Goal: Communication & Community: Answer question/provide support

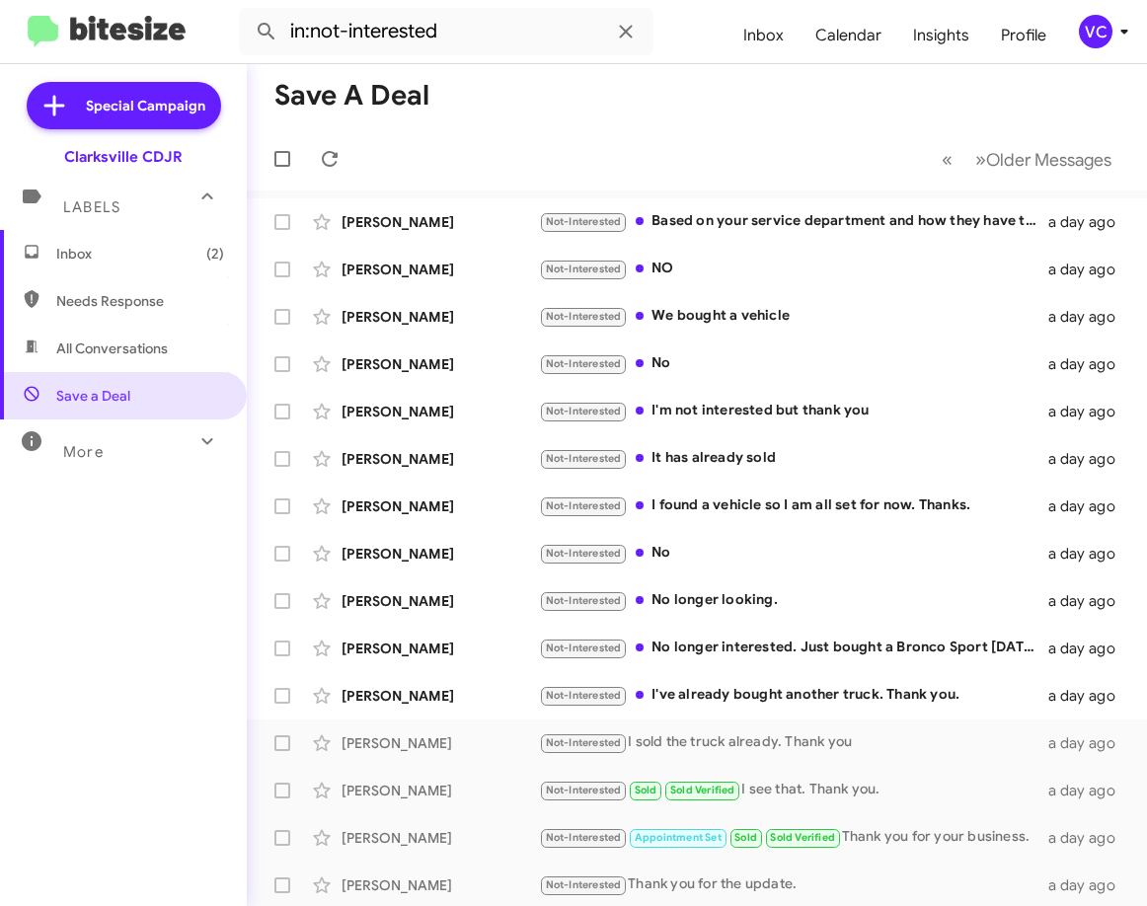
drag, startPoint x: 717, startPoint y: 108, endPoint x: 720, endPoint y: 14, distance: 93.8
click at [716, 108] on mat-toolbar-row "Save a Deal" at bounding box center [697, 95] width 900 height 63
click at [668, 702] on div "Not-Interested I've already bought another truck. Thank you." at bounding box center [795, 695] width 513 height 23
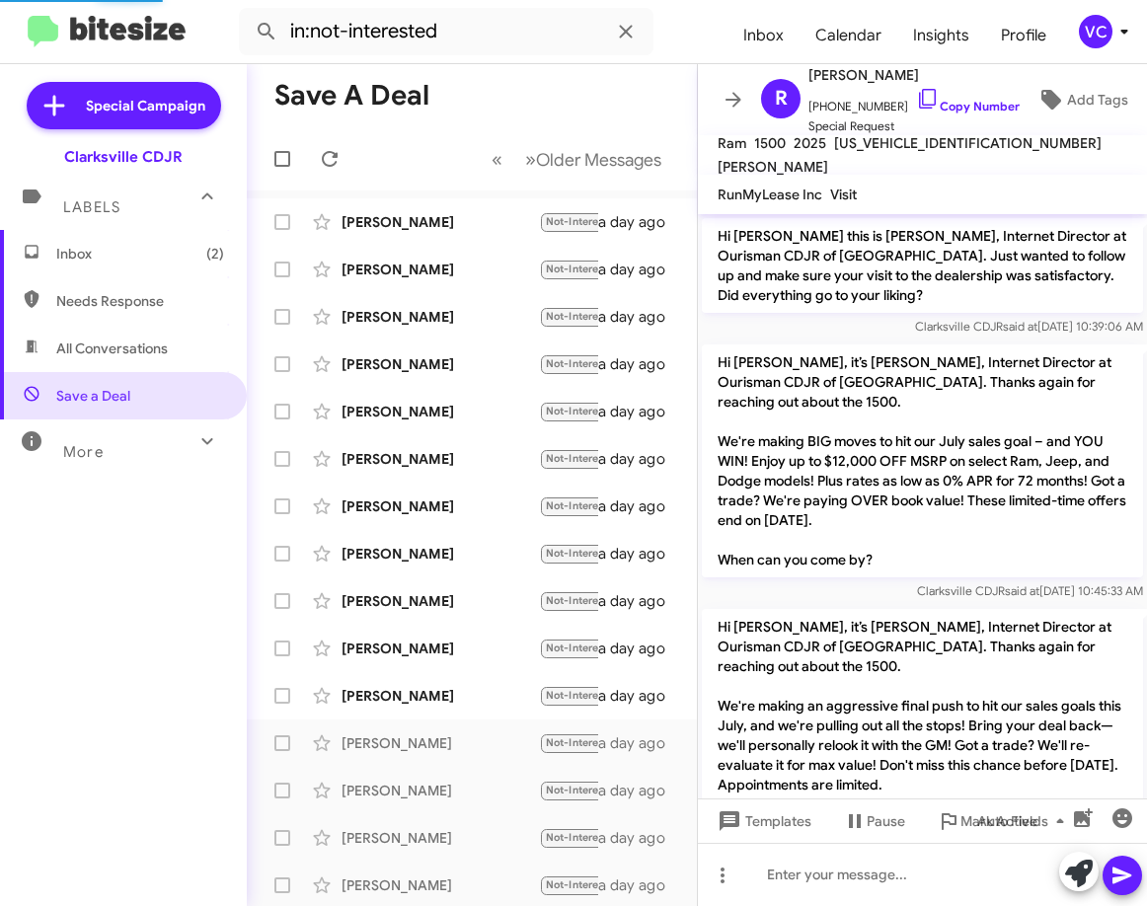
scroll to position [850, 0]
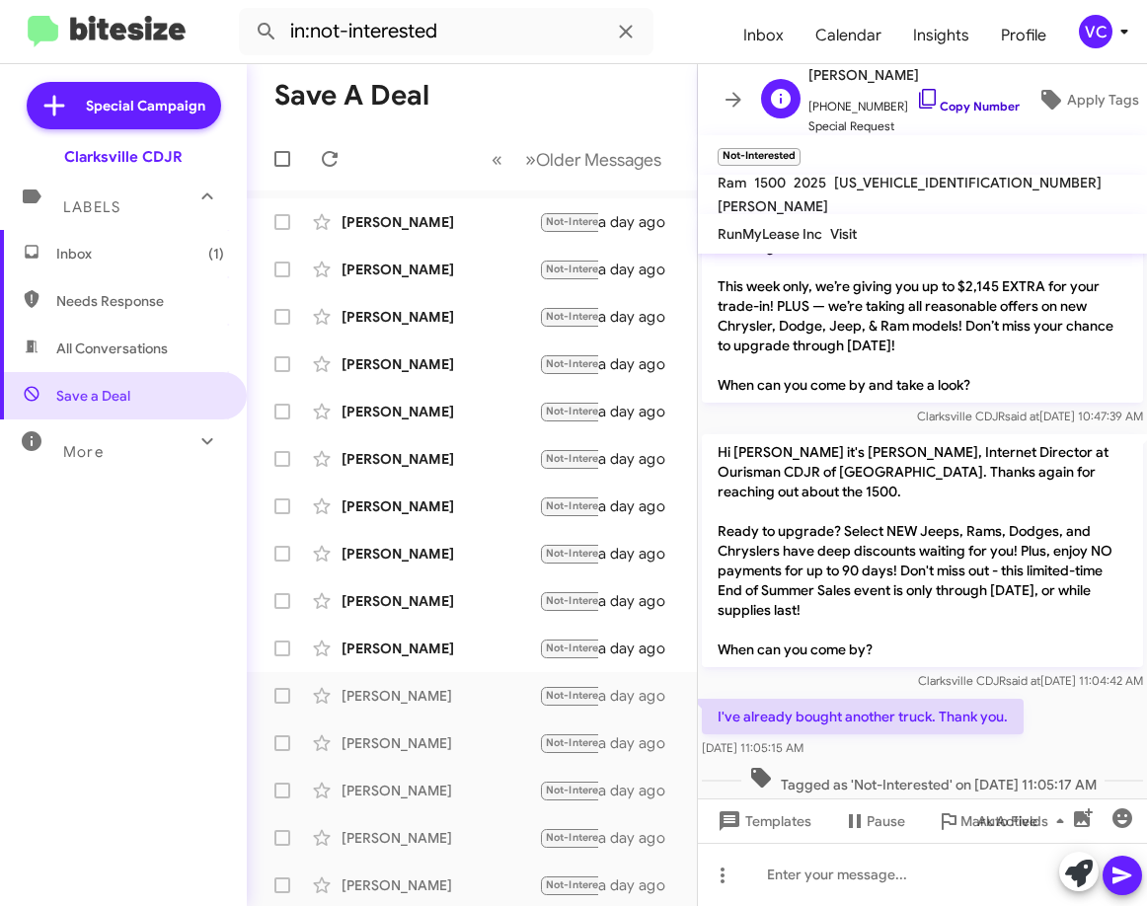
click at [959, 104] on link "Copy Number" at bounding box center [968, 106] width 104 height 15
drag, startPoint x: 710, startPoint y: 707, endPoint x: 898, endPoint y: 751, distance: 193.7
click at [898, 751] on div "I've already bought another truck. Thank you. [DATE] 11:05:15 AM" at bounding box center [863, 728] width 322 height 59
copy div "I've already bought another truck. Thank you. [DATE] 11:05:15 AM"
drag, startPoint x: 1063, startPoint y: 701, endPoint x: 1036, endPoint y: 795, distance: 97.8
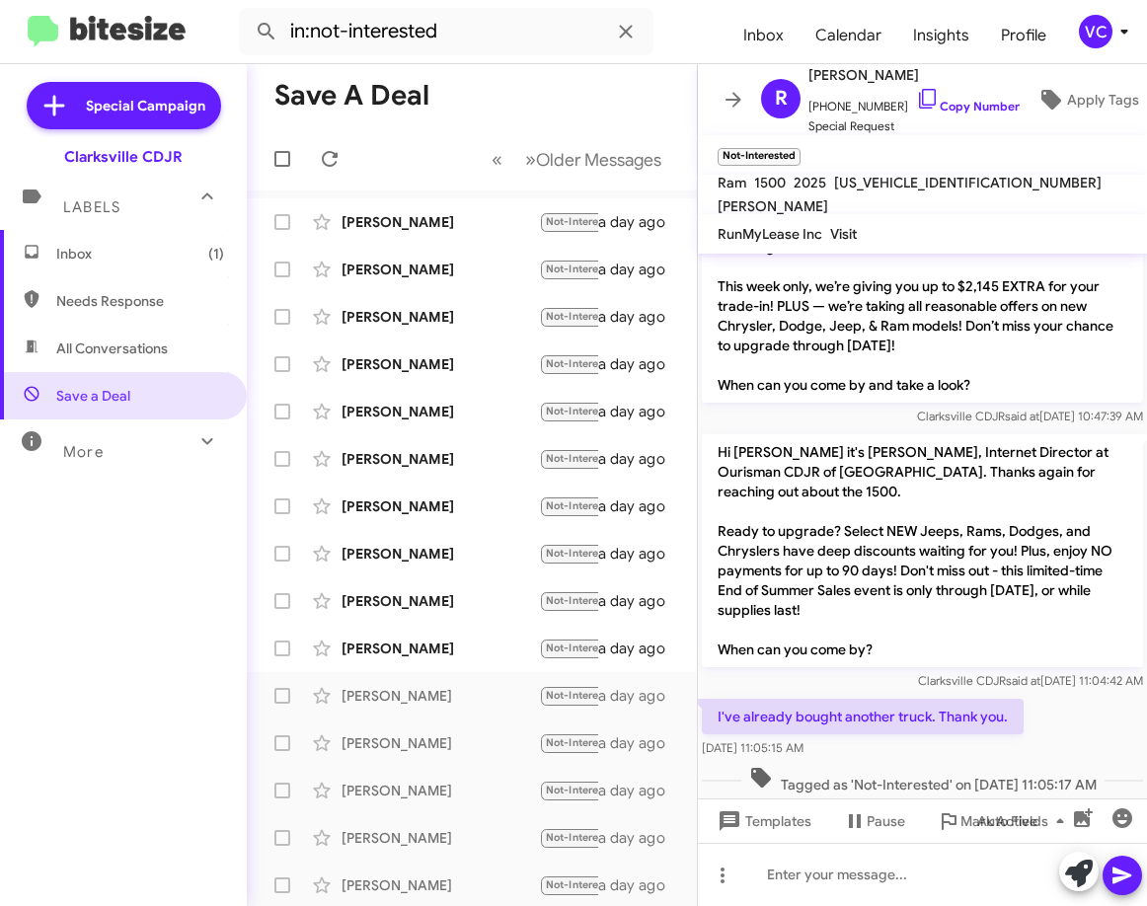
click at [1066, 702] on div "I've already bought another truck. Thank you. [DATE] 11:05:15 AM" at bounding box center [922, 728] width 449 height 67
click at [921, 882] on div at bounding box center [922, 874] width 449 height 63
click at [1122, 879] on icon at bounding box center [1122, 876] width 19 height 17
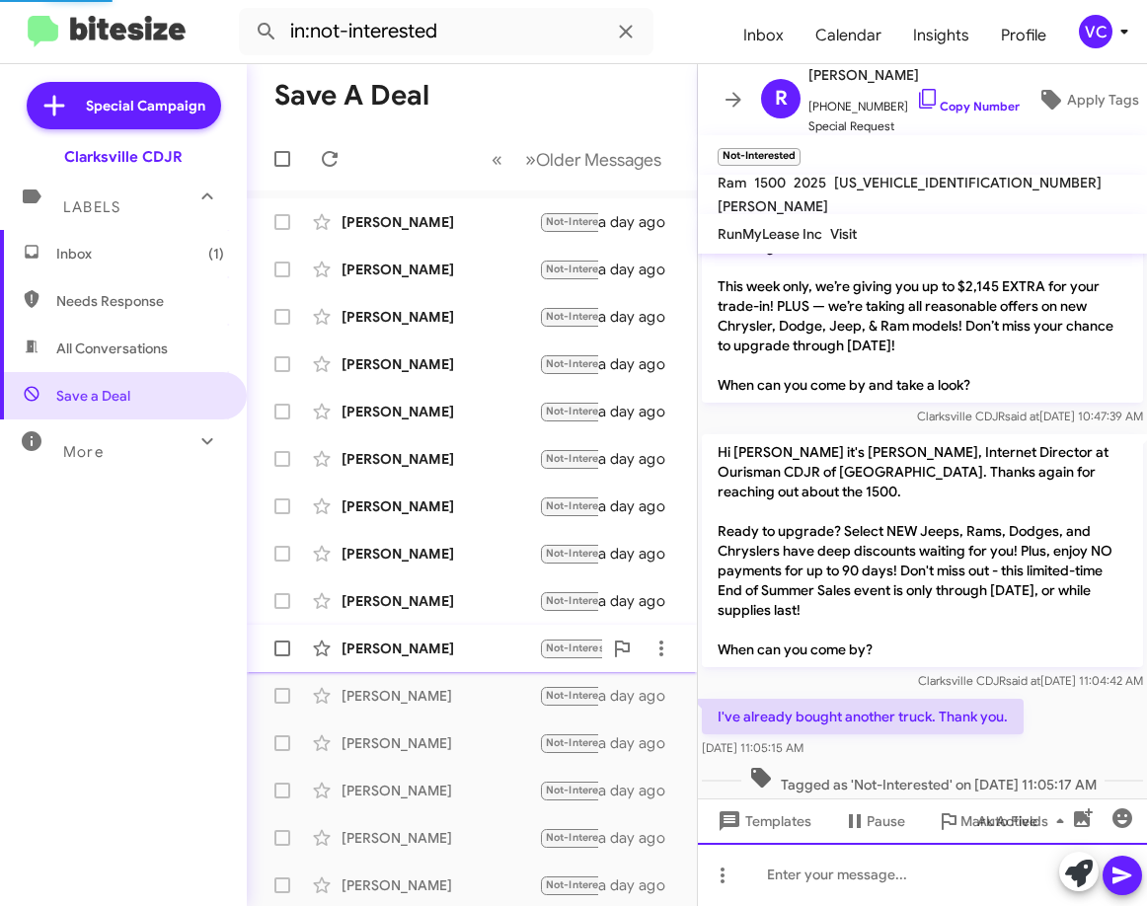
scroll to position [0, 0]
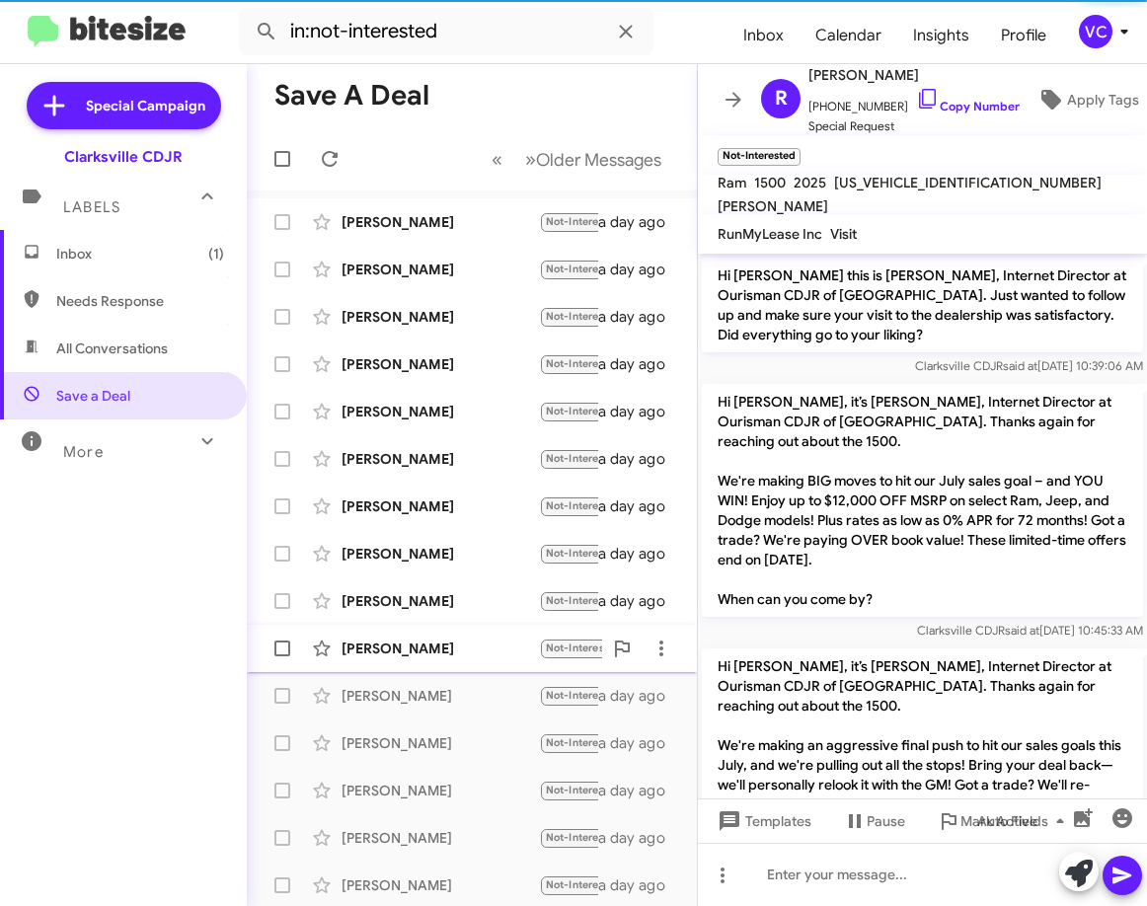
click at [444, 653] on div "[PERSON_NAME]" at bounding box center [440, 649] width 197 height 20
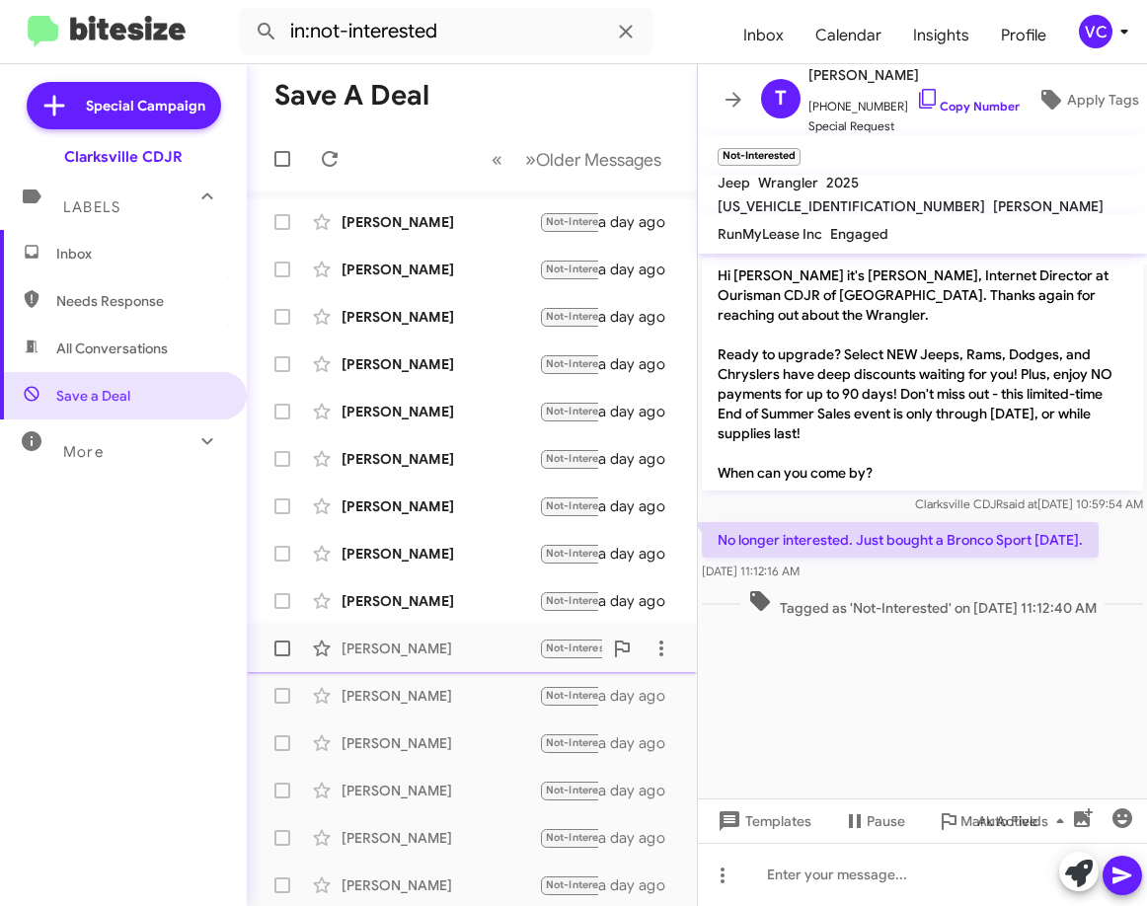
click at [409, 652] on div "[PERSON_NAME]" at bounding box center [440, 649] width 197 height 20
click at [496, 689] on div "[PERSON_NAME]" at bounding box center [440, 696] width 197 height 20
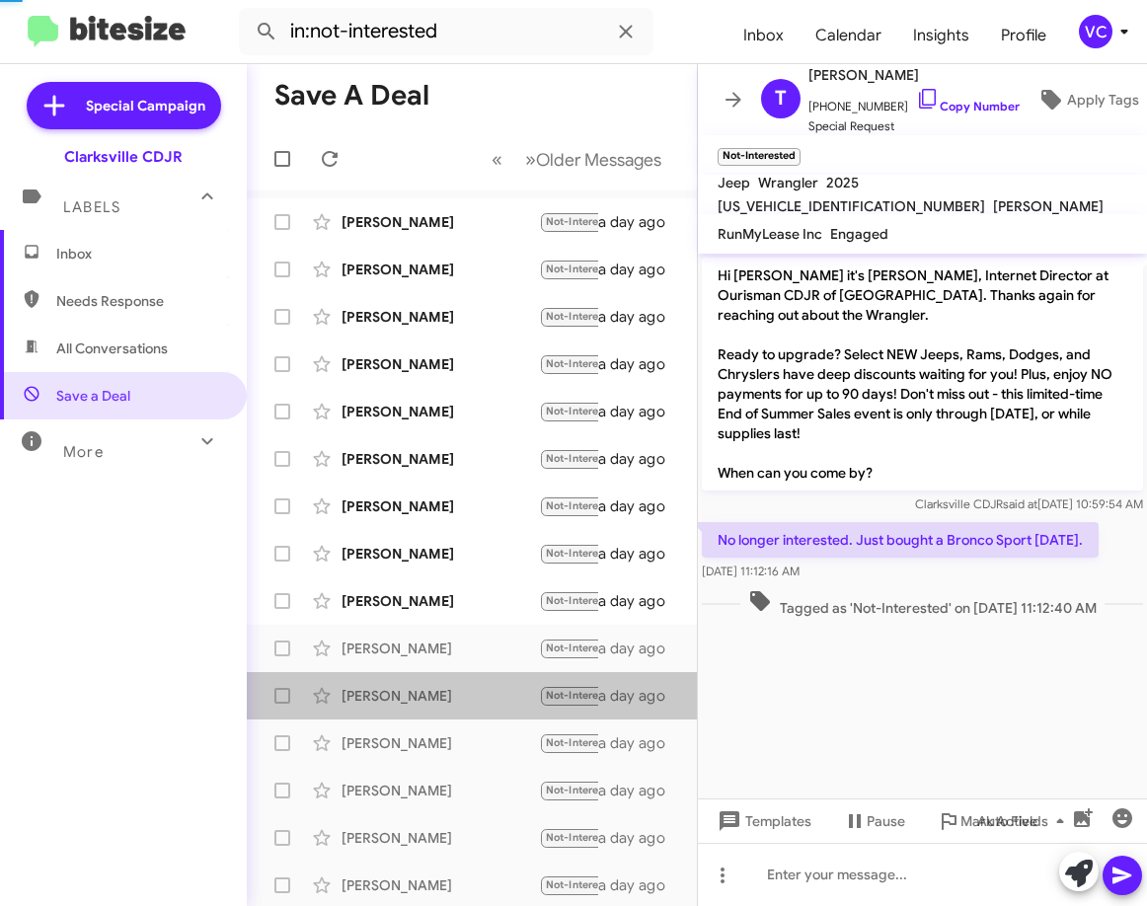
scroll to position [962, 0]
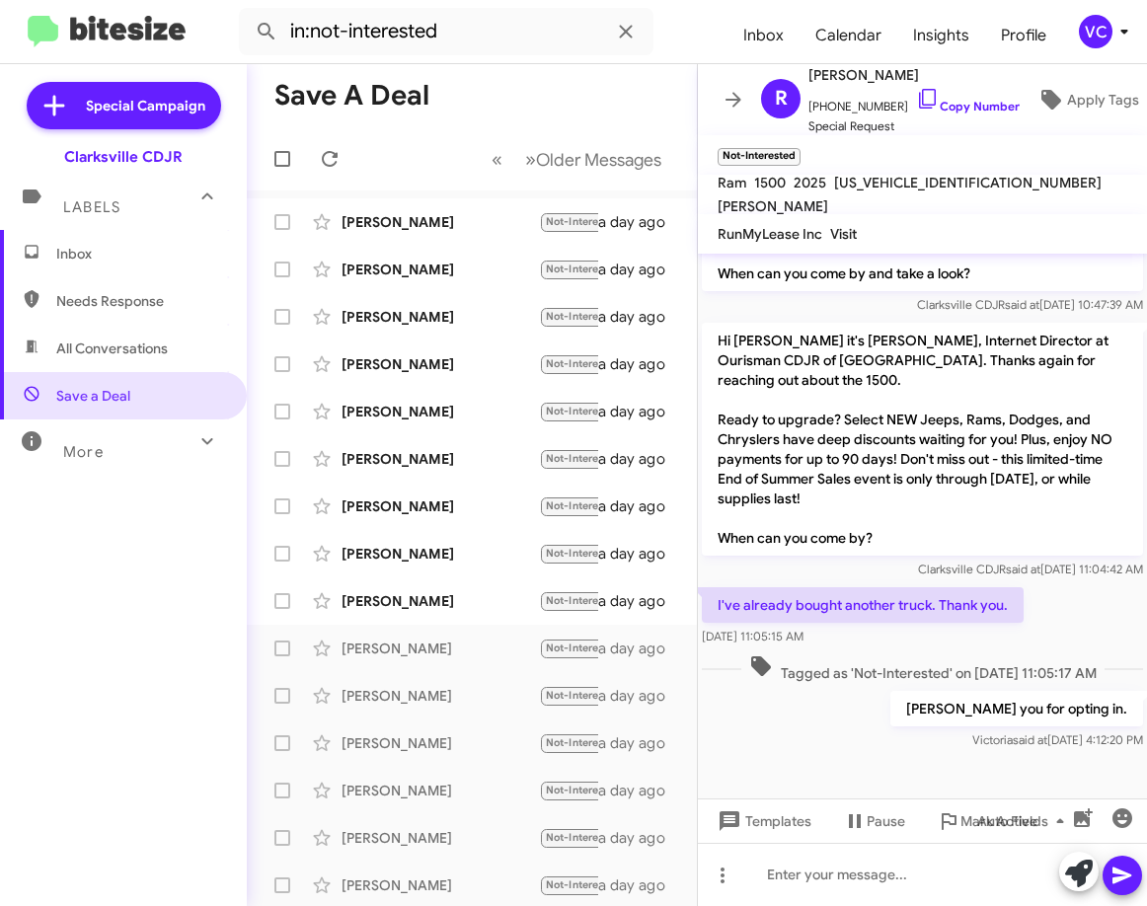
click at [847, 720] on div "[PERSON_NAME] you for opting in. [PERSON_NAME] said at [DATE] 4:12:20 PM" at bounding box center [922, 720] width 449 height 67
click at [843, 893] on div at bounding box center [922, 874] width 449 height 63
click at [1121, 867] on icon at bounding box center [1123, 876] width 24 height 24
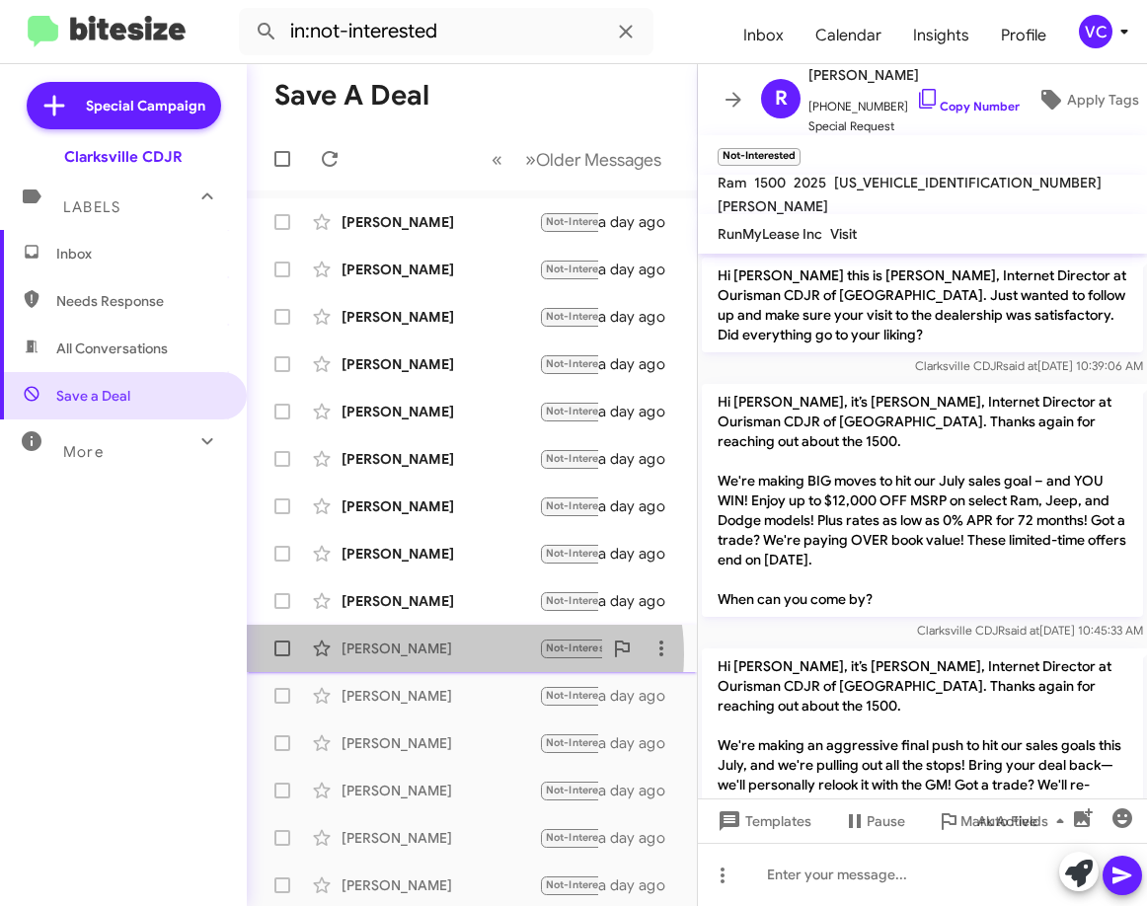
click at [462, 655] on div "[PERSON_NAME]" at bounding box center [440, 649] width 197 height 20
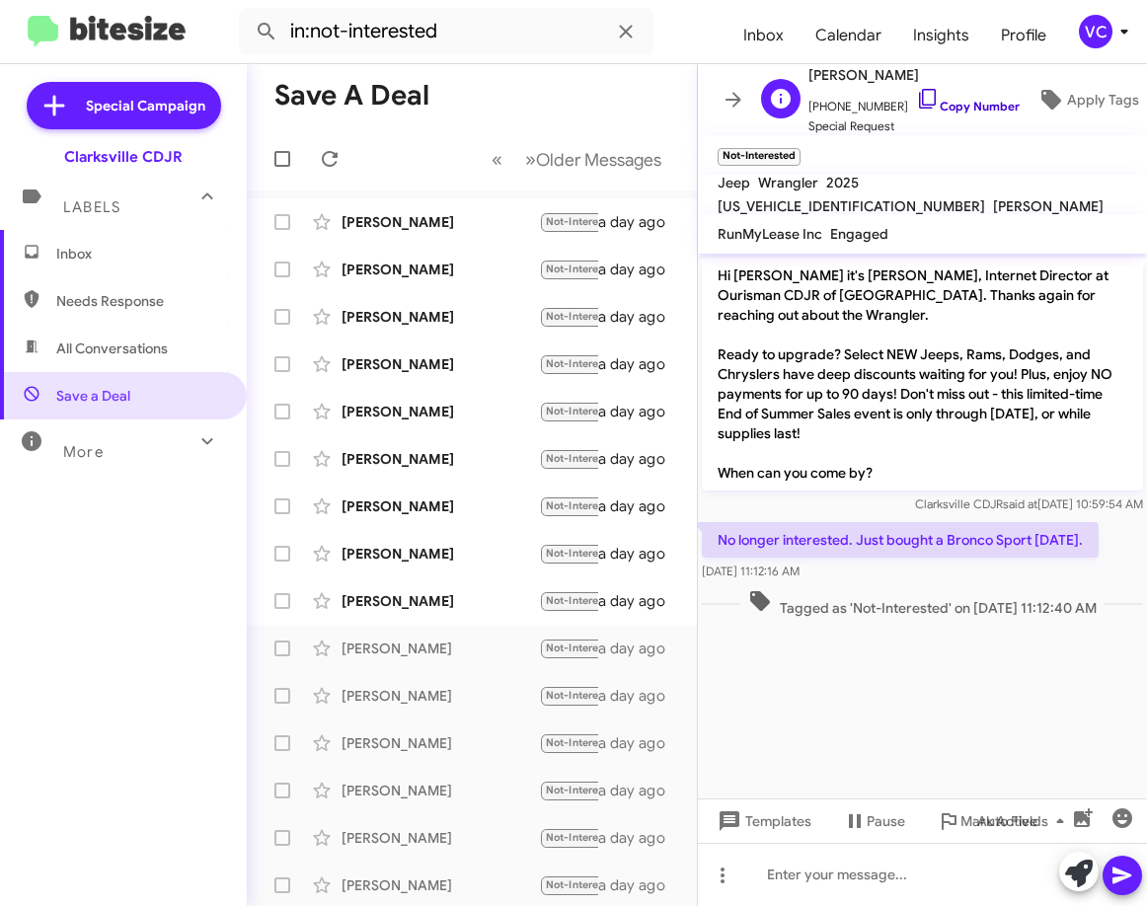
click at [945, 99] on link "Copy Number" at bounding box center [968, 106] width 104 height 15
drag, startPoint x: 970, startPoint y: 716, endPoint x: 968, endPoint y: 684, distance: 31.7
click at [972, 716] on cdk-virtual-scroll-viewport "Hi [PERSON_NAME] it's [PERSON_NAME], Internet Director at Ourisman CDJR of [GEO…" at bounding box center [922, 526] width 449 height 545
drag, startPoint x: 717, startPoint y: 520, endPoint x: 899, endPoint y: 553, distance: 185.5
click at [899, 553] on div "No longer interested. Just bought a Bronco Sport [DATE]. [DATE] 11:12:16 AM" at bounding box center [900, 551] width 397 height 59
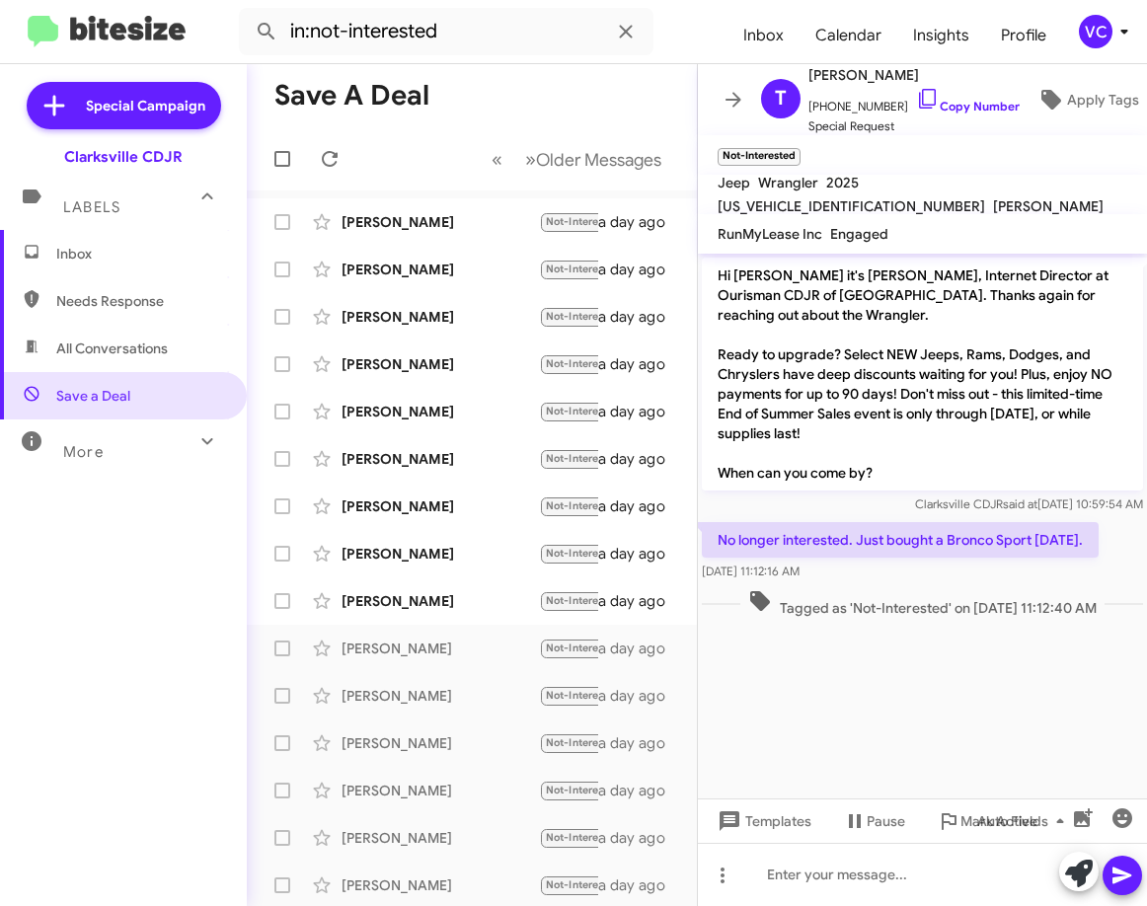
copy div "No longer interested. Just bought a Bronco Sport [DATE]. [DATE] 11:12:16 AM"
click at [888, 703] on cdk-virtual-scroll-viewport "Hi [PERSON_NAME] it's [PERSON_NAME], Internet Director at Ourisman CDJR of [GEO…" at bounding box center [922, 526] width 449 height 545
click at [427, 603] on div "[PERSON_NAME]" at bounding box center [440, 601] width 197 height 20
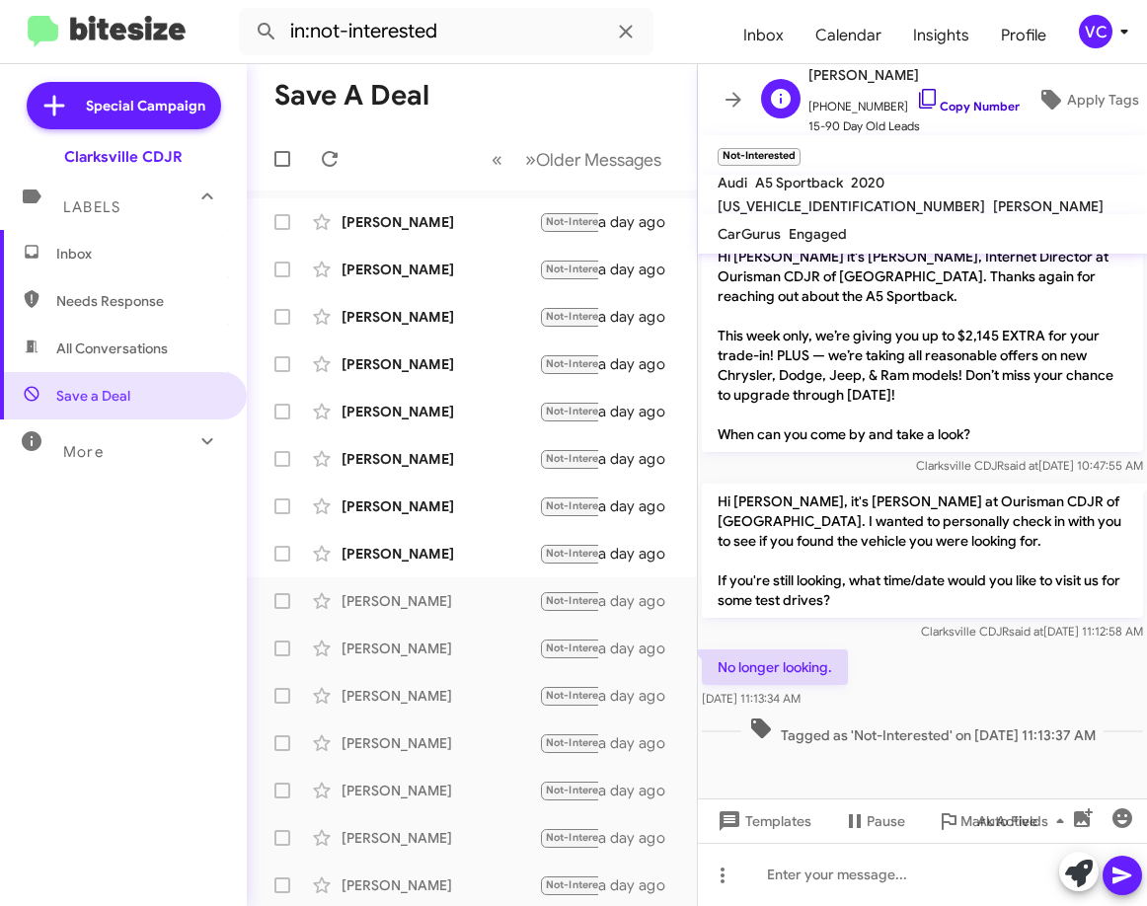
click at [939, 99] on link "Copy Number" at bounding box center [968, 106] width 104 height 15
drag, startPoint x: 890, startPoint y: 665, endPoint x: 793, endPoint y: 240, distance: 436.4
click at [891, 665] on div "No longer looking. [DATE] 11:13:34 AM" at bounding box center [922, 679] width 449 height 67
click at [963, 103] on link "Copy Number" at bounding box center [968, 106] width 104 height 15
click at [710, 617] on p "Hi [PERSON_NAME], it's [PERSON_NAME] at Ourisman CDJR of [GEOGRAPHIC_DATA]. I w…" at bounding box center [922, 551] width 441 height 134
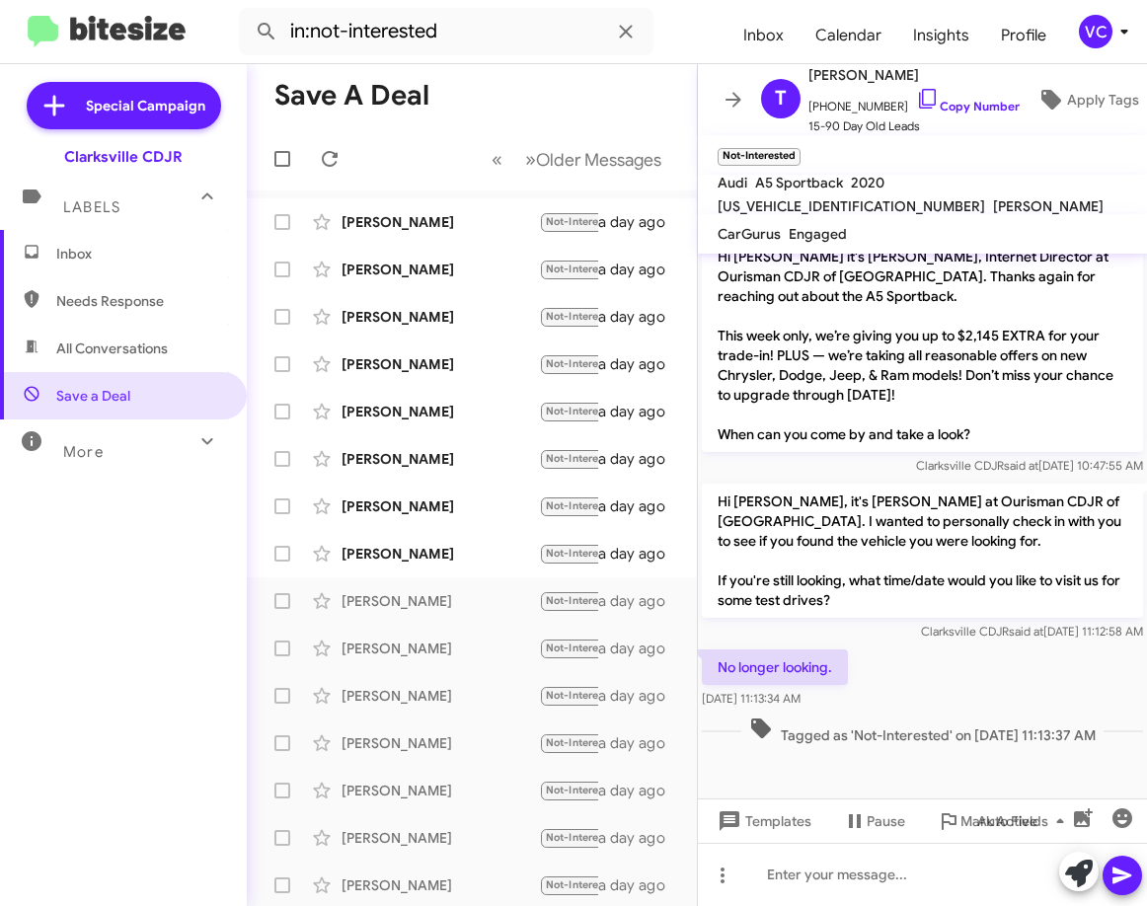
drag, startPoint x: 713, startPoint y: 653, endPoint x: 866, endPoint y: 689, distance: 157.3
click at [866, 689] on div "No longer looking. [DATE] 11:13:34 AM" at bounding box center [922, 679] width 449 height 67
copy div "No longer looking. [DATE] 11:13:34 AM"
click at [931, 674] on div "No longer looking. [DATE] 11:13:34 AM" at bounding box center [922, 679] width 449 height 67
drag, startPoint x: 1029, startPoint y: 705, endPoint x: 937, endPoint y: 648, distance: 108.2
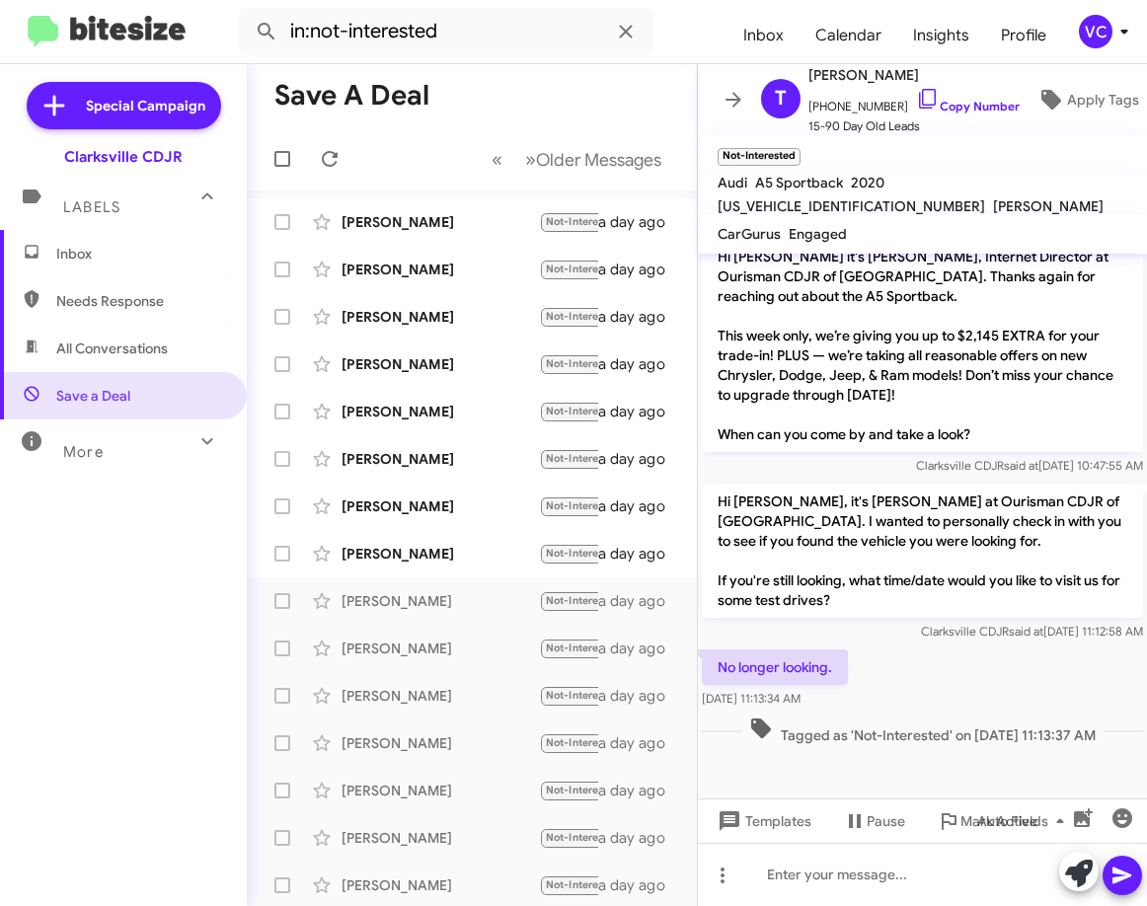
click at [1030, 703] on div "No longer looking. [DATE] 11:13:34 AM" at bounding box center [922, 679] width 449 height 67
click at [390, 558] on div "[PERSON_NAME]" at bounding box center [440, 554] width 197 height 20
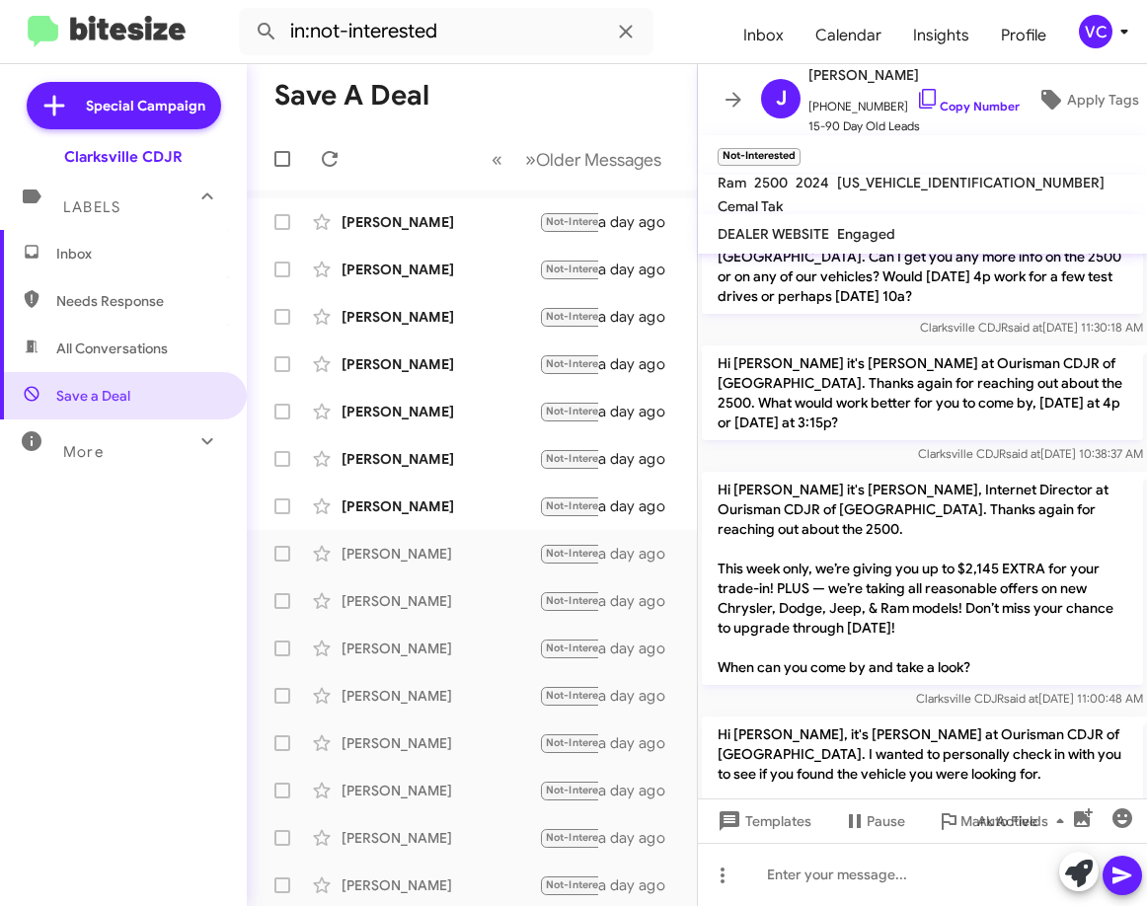
scroll to position [2801, 0]
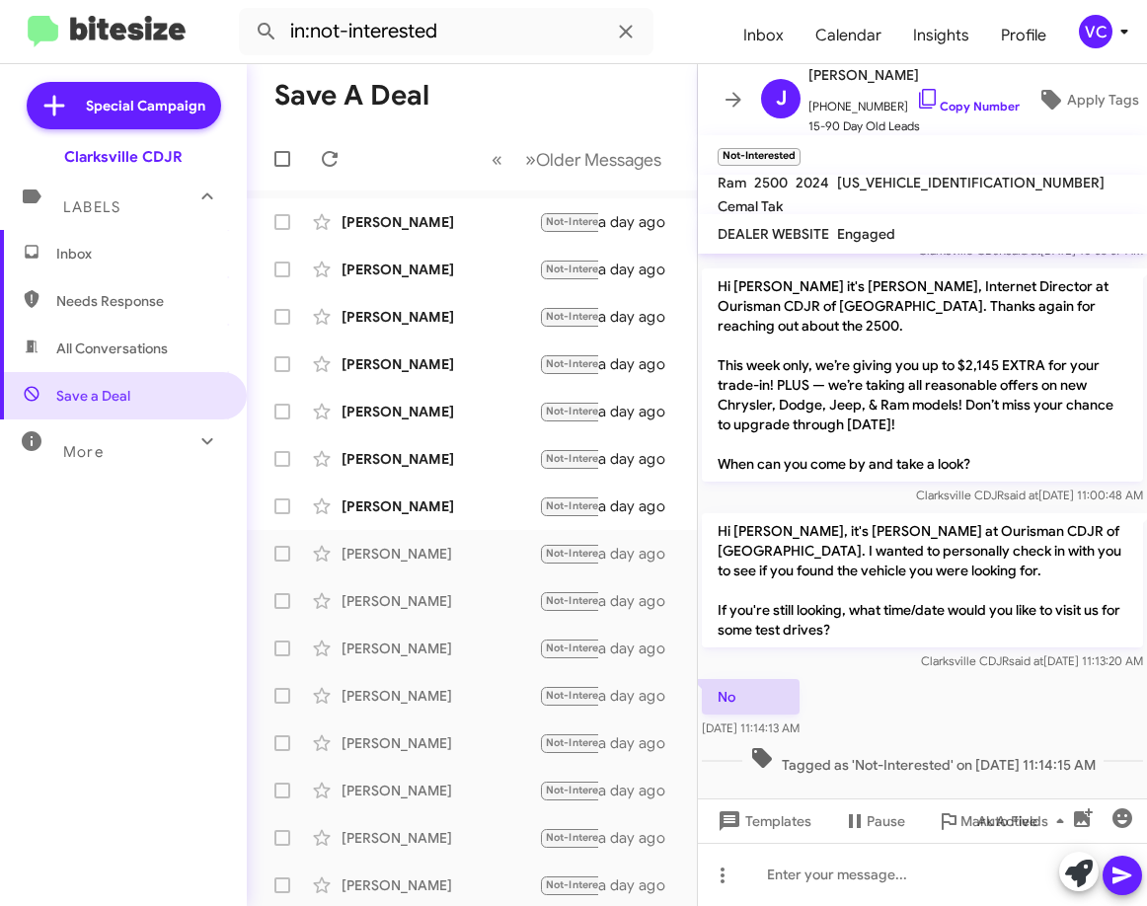
click at [1026, 675] on div "No [DATE] 11:14:13 AM" at bounding box center [922, 708] width 449 height 67
drag, startPoint x: 945, startPoint y: 660, endPoint x: 935, endPoint y: 646, distance: 17.0
click at [945, 675] on div "No [DATE] 11:14:13 AM" at bounding box center [922, 708] width 449 height 67
click at [797, 779] on div at bounding box center [922, 828] width 449 height 99
click at [978, 99] on link "Copy Number" at bounding box center [968, 106] width 104 height 15
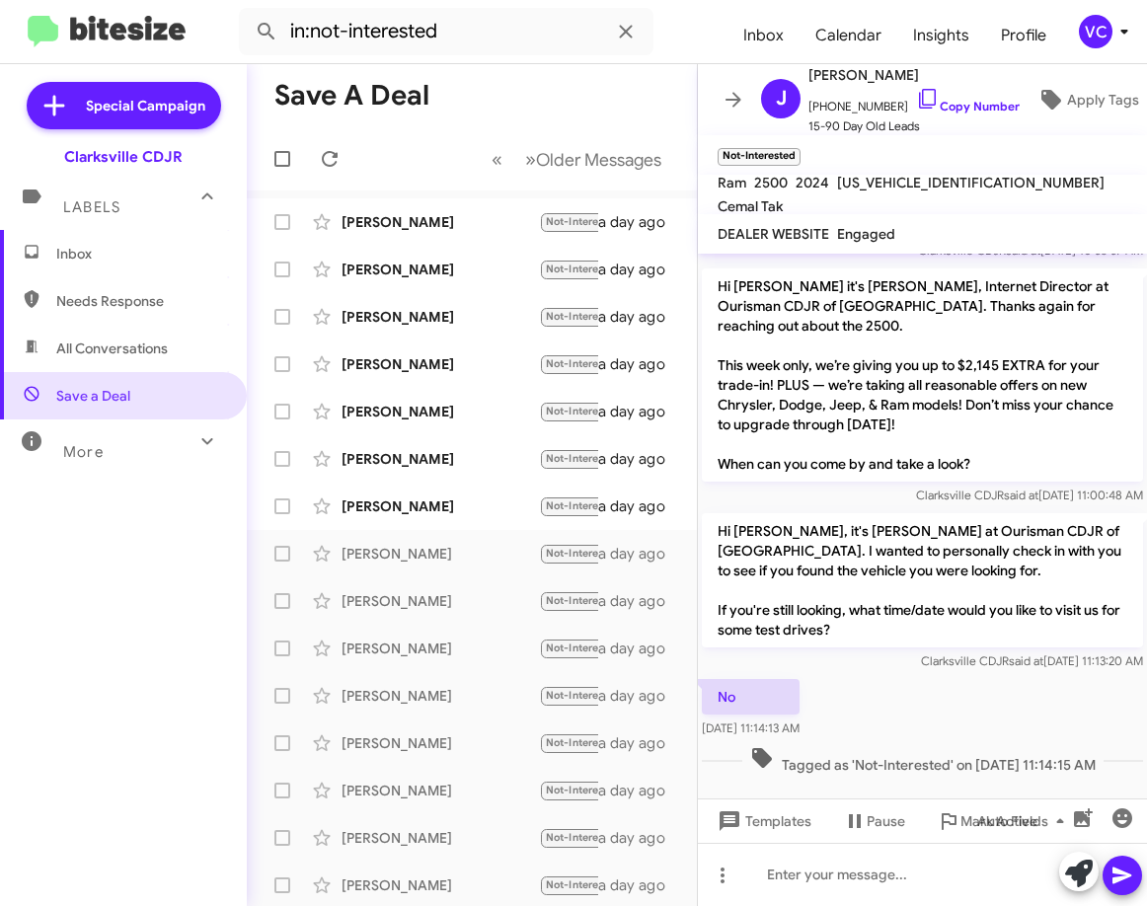
click at [933, 675] on div "No [DATE] 11:14:13 AM" at bounding box center [922, 708] width 449 height 67
click at [819, 881] on div at bounding box center [922, 874] width 449 height 63
drag, startPoint x: 865, startPoint y: 874, endPoint x: 898, endPoint y: 880, distance: 34.1
click at [898, 880] on div "thank you fro" at bounding box center [922, 874] width 449 height 63
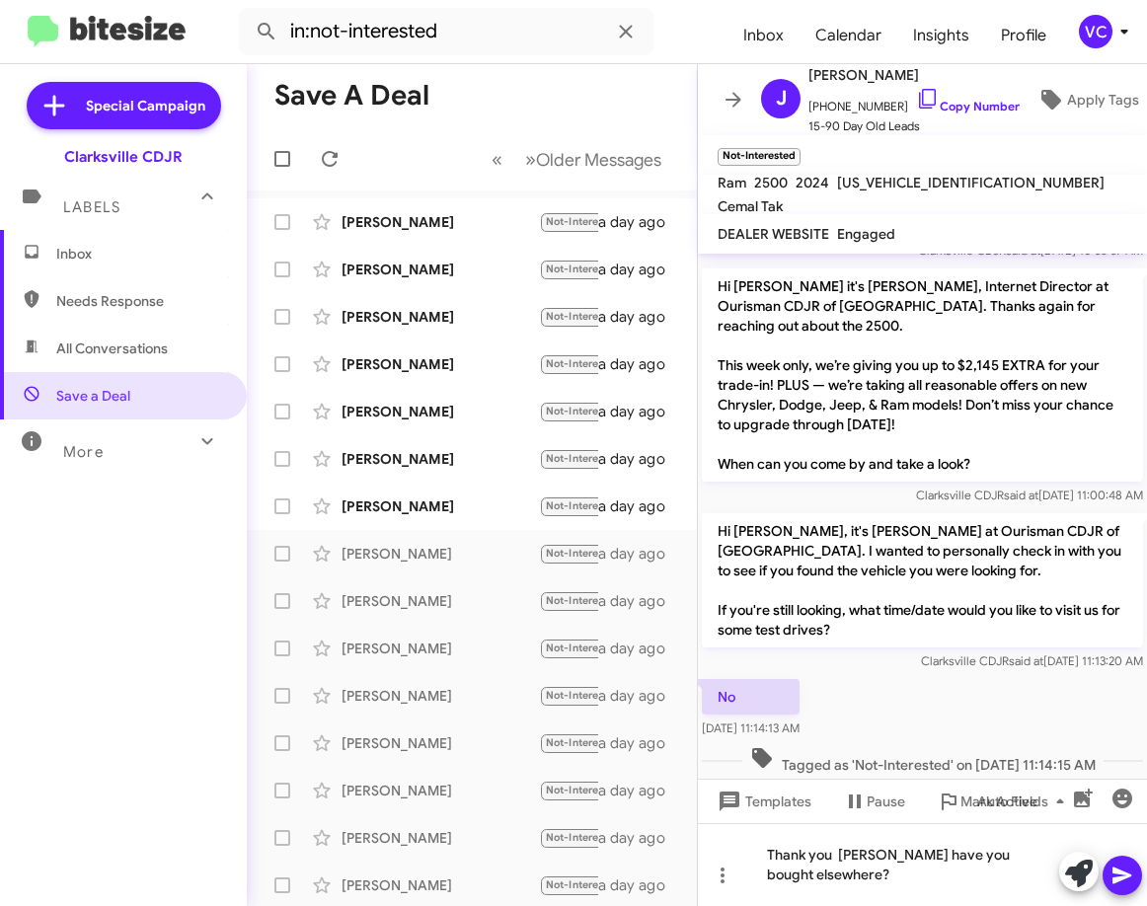
click at [1116, 882] on icon at bounding box center [1122, 876] width 19 height 17
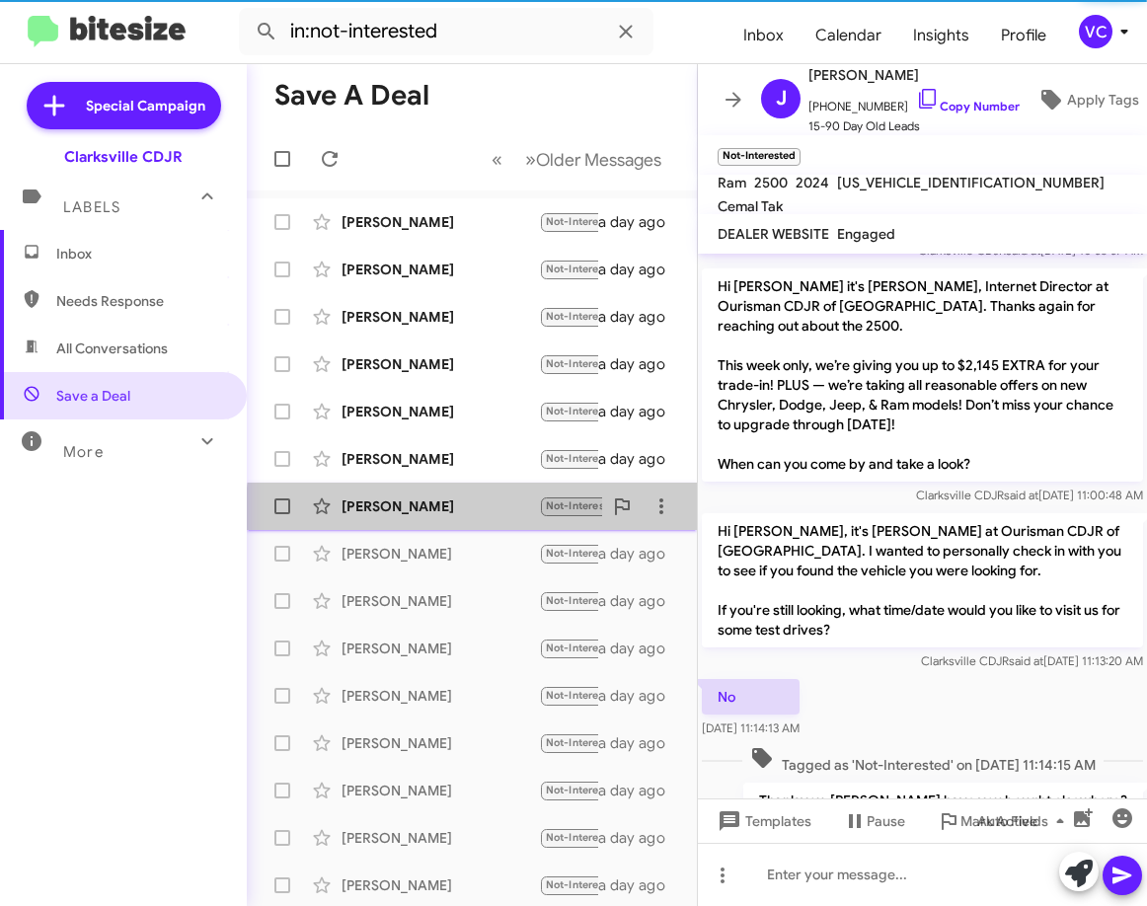
scroll to position [0, 0]
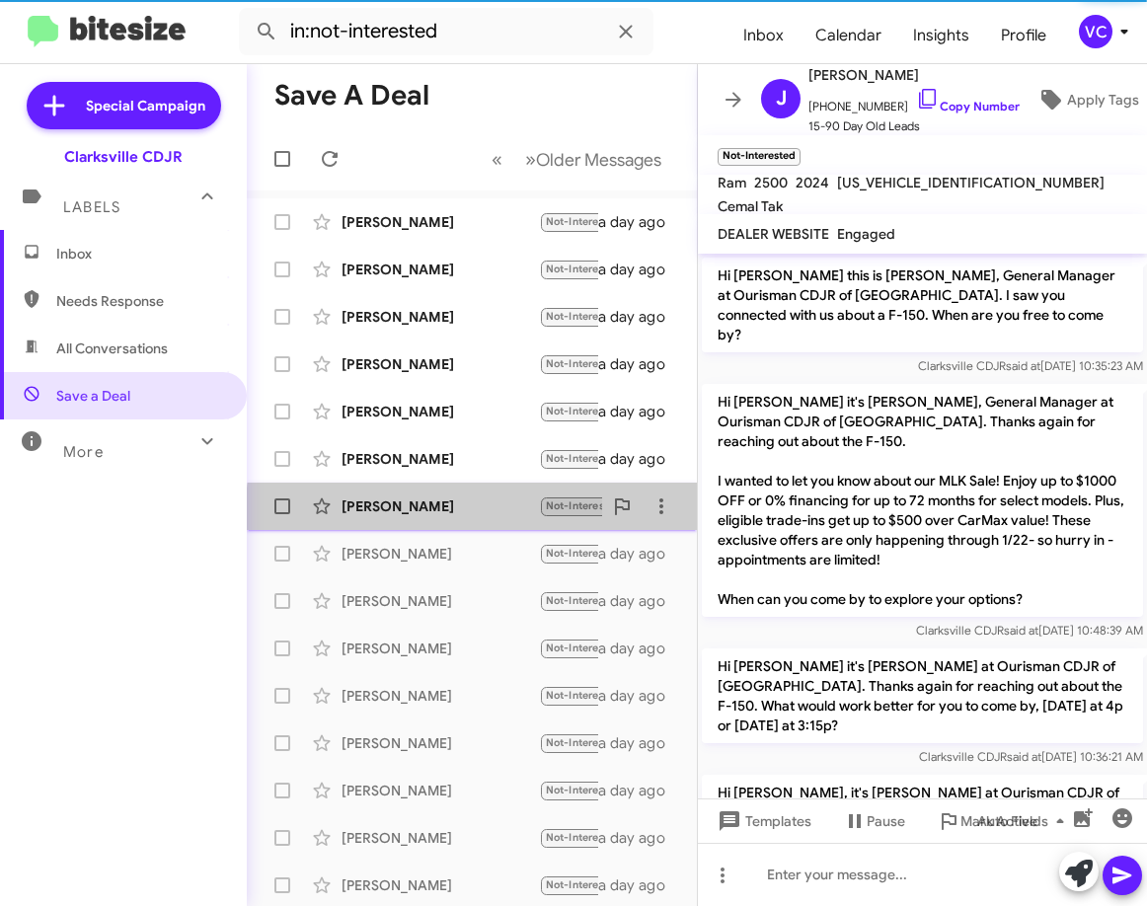
click at [510, 510] on div "[PERSON_NAME]" at bounding box center [440, 507] width 197 height 20
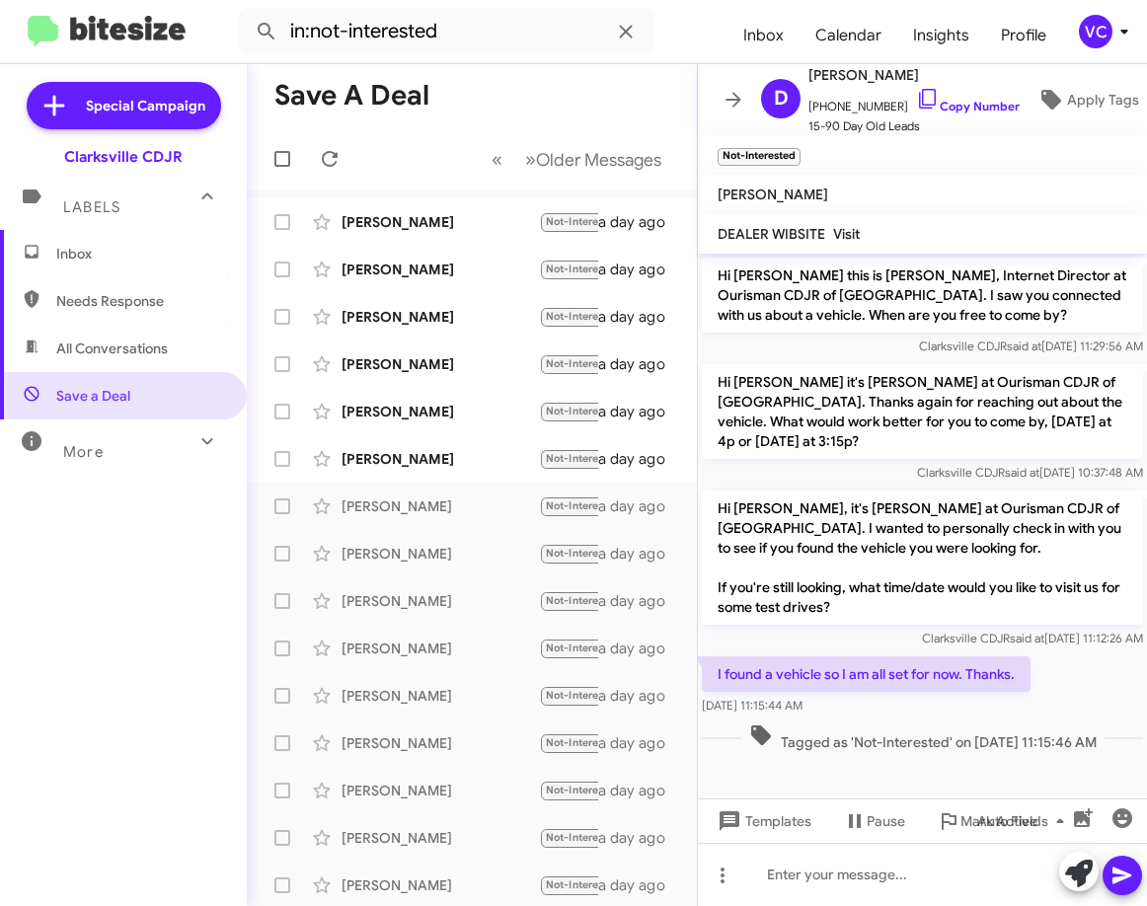
click at [877, 610] on p "Hi [PERSON_NAME], it's [PERSON_NAME] at Ourisman CDJR of [GEOGRAPHIC_DATA]. I w…" at bounding box center [922, 558] width 441 height 134
click at [980, 99] on link "Copy Number" at bounding box center [968, 106] width 104 height 15
click at [1080, 548] on p "Hi [PERSON_NAME], it's [PERSON_NAME] at Ourisman CDJR of [GEOGRAPHIC_DATA]. I w…" at bounding box center [922, 558] width 441 height 134
drag, startPoint x: 713, startPoint y: 677, endPoint x: 937, endPoint y: 711, distance: 226.6
click at [937, 711] on div "I found a vehicle so I am all set for now. Thanks. [DATE] 11:15:44 AM" at bounding box center [866, 686] width 329 height 59
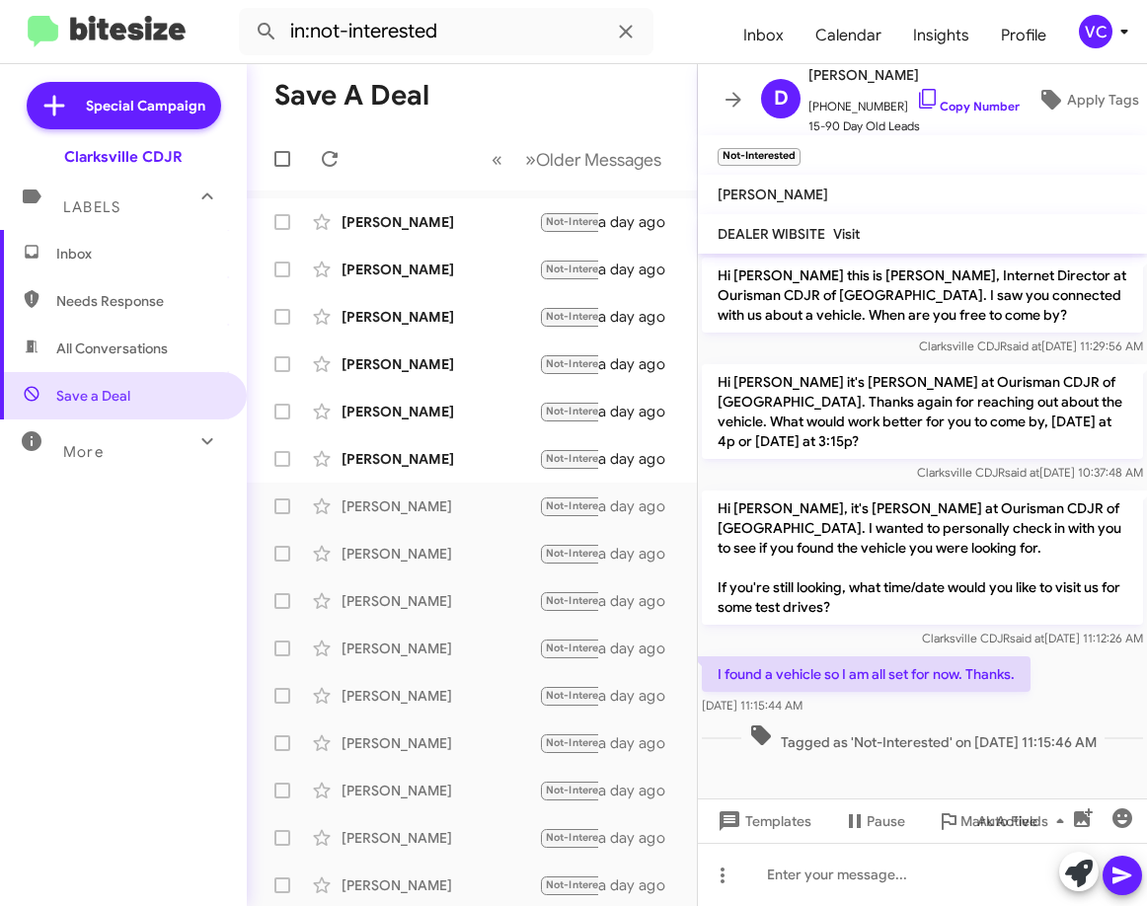
copy div "I found a vehicle so I am all set for now. Thanks. [DATE] 11:15:44 AM"
click at [839, 883] on div at bounding box center [922, 874] width 449 height 63
click at [1113, 871] on icon at bounding box center [1123, 876] width 24 height 24
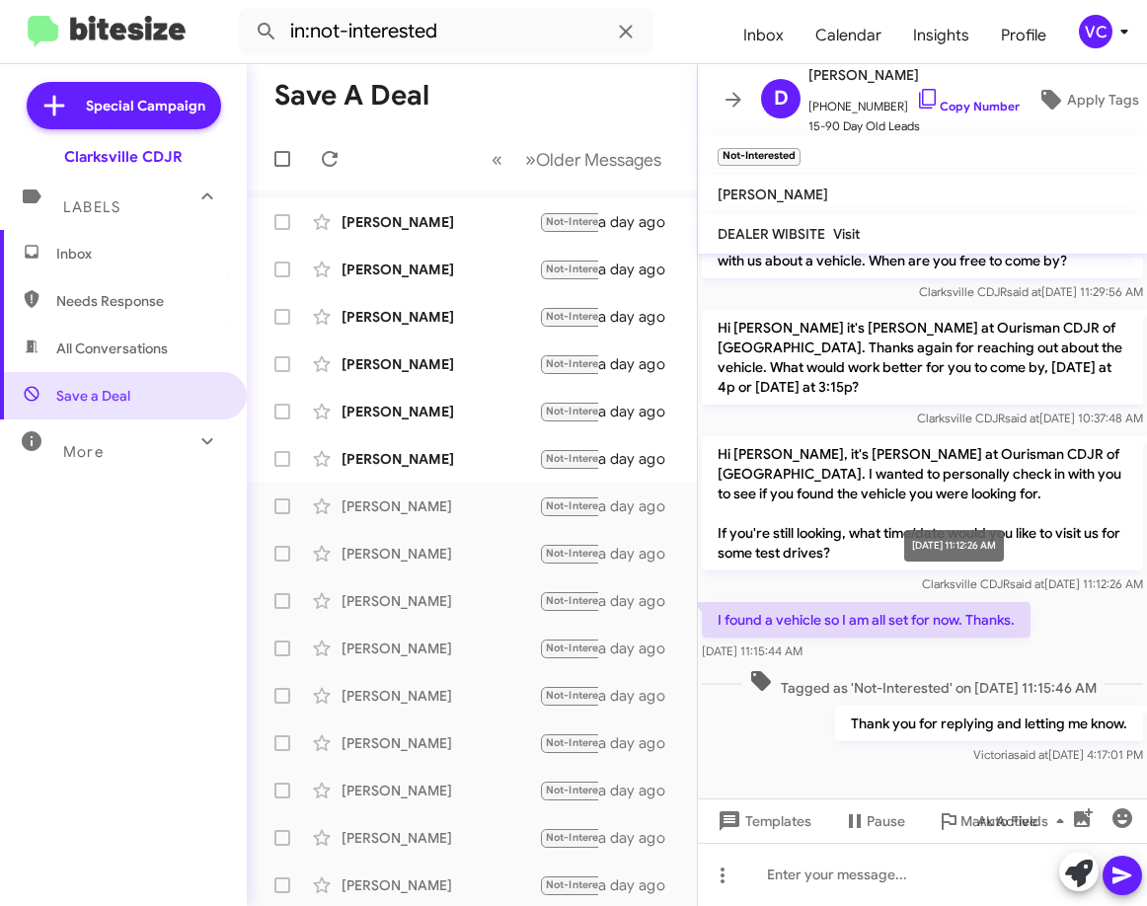
drag, startPoint x: 989, startPoint y: 645, endPoint x: 973, endPoint y: 639, distance: 16.9
click at [991, 645] on div "[DATE] 11:15:44 AM" at bounding box center [866, 652] width 329 height 20
click at [979, 102] on link "Copy Number" at bounding box center [968, 106] width 104 height 15
click at [912, 571] on div "Hi [PERSON_NAME], it's [PERSON_NAME] at Ourisman CDJR of [GEOGRAPHIC_DATA]. I w…" at bounding box center [922, 515] width 441 height 158
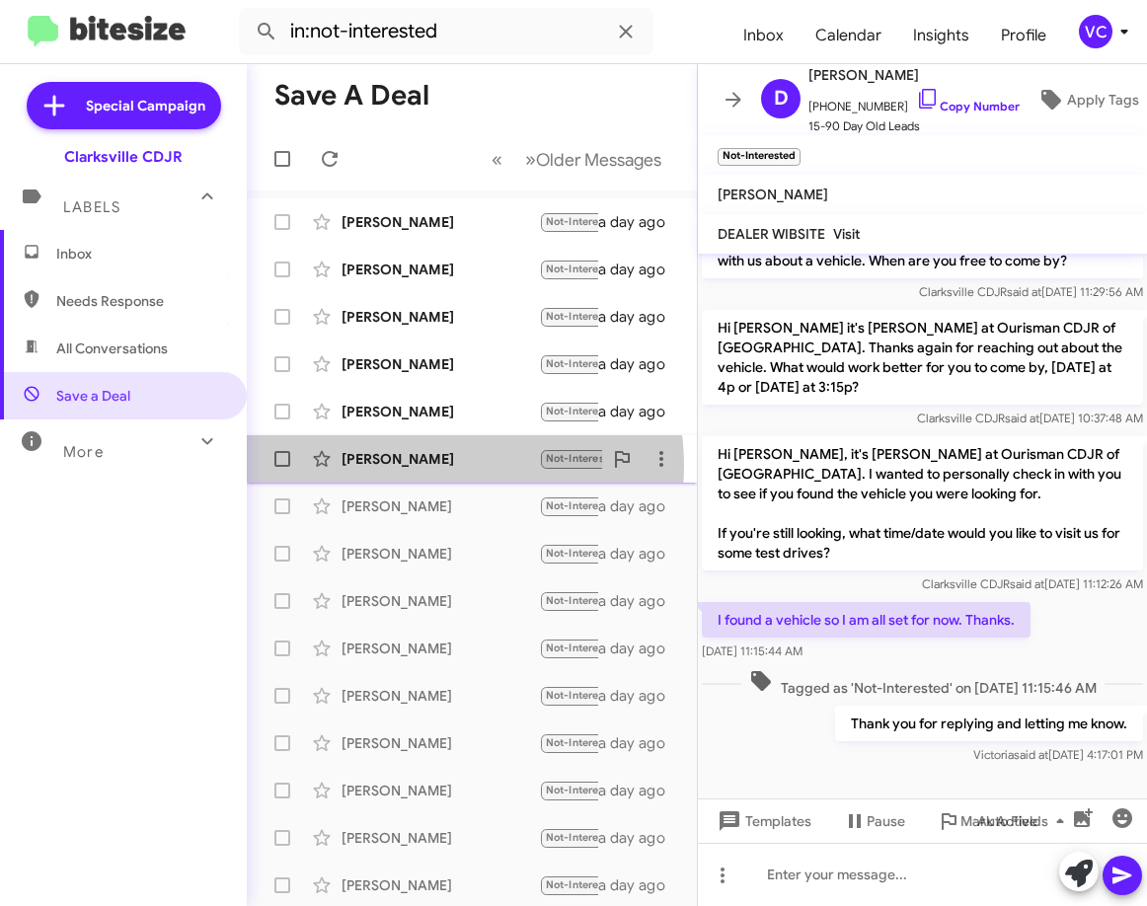
drag, startPoint x: 435, startPoint y: 466, endPoint x: 453, endPoint y: 469, distance: 18.0
click at [436, 465] on div "[PERSON_NAME]" at bounding box center [440, 459] width 197 height 20
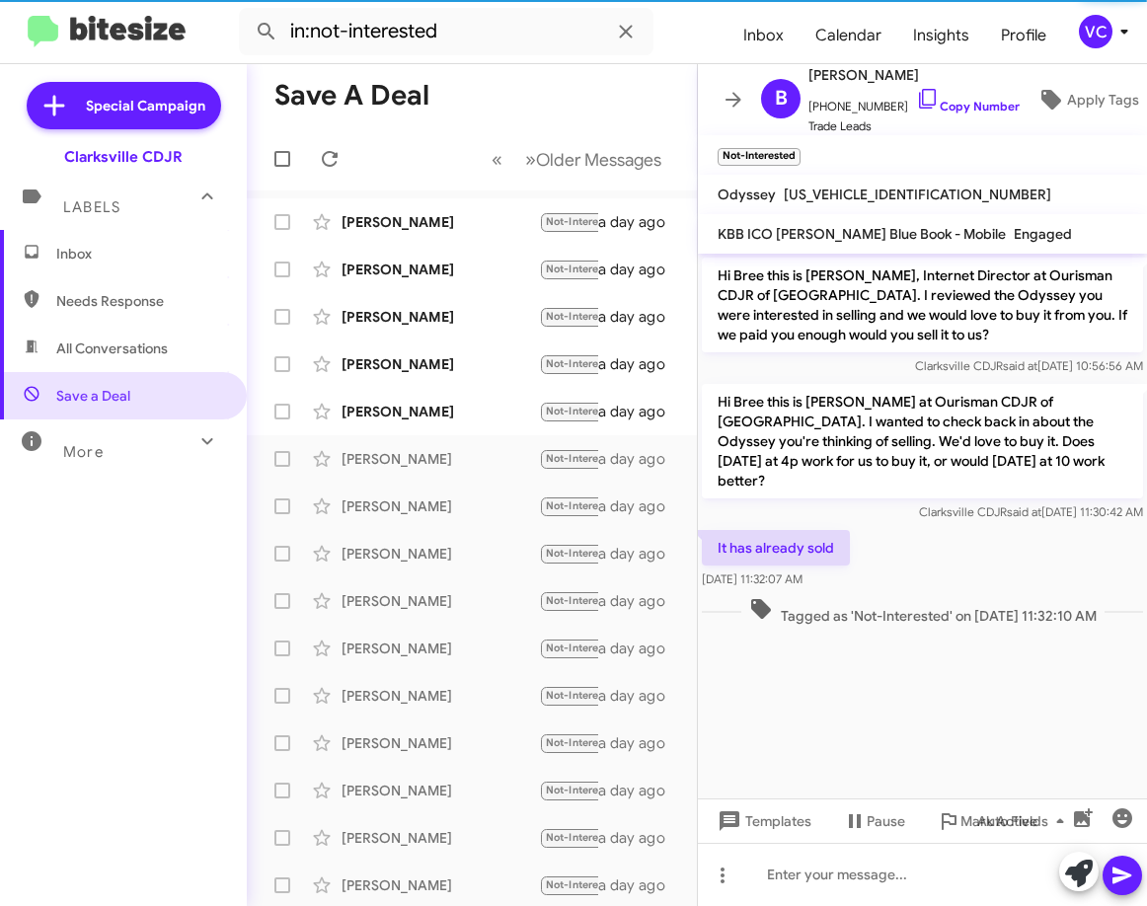
click at [996, 526] on div "It has already sold [DATE] 11:32:07 AM" at bounding box center [922, 559] width 449 height 67
click at [993, 108] on span "[PHONE_NUMBER] Copy Number" at bounding box center [914, 102] width 211 height 30
click at [864, 316] on p "Hi Bree this is [PERSON_NAME], Internet Director at Ourisman CDJR of [GEOGRAPHI…" at bounding box center [922, 305] width 441 height 95
click at [947, 87] on span "[PHONE_NUMBER] Copy Number" at bounding box center [914, 102] width 211 height 30
click at [956, 105] on link "Copy Number" at bounding box center [968, 106] width 104 height 15
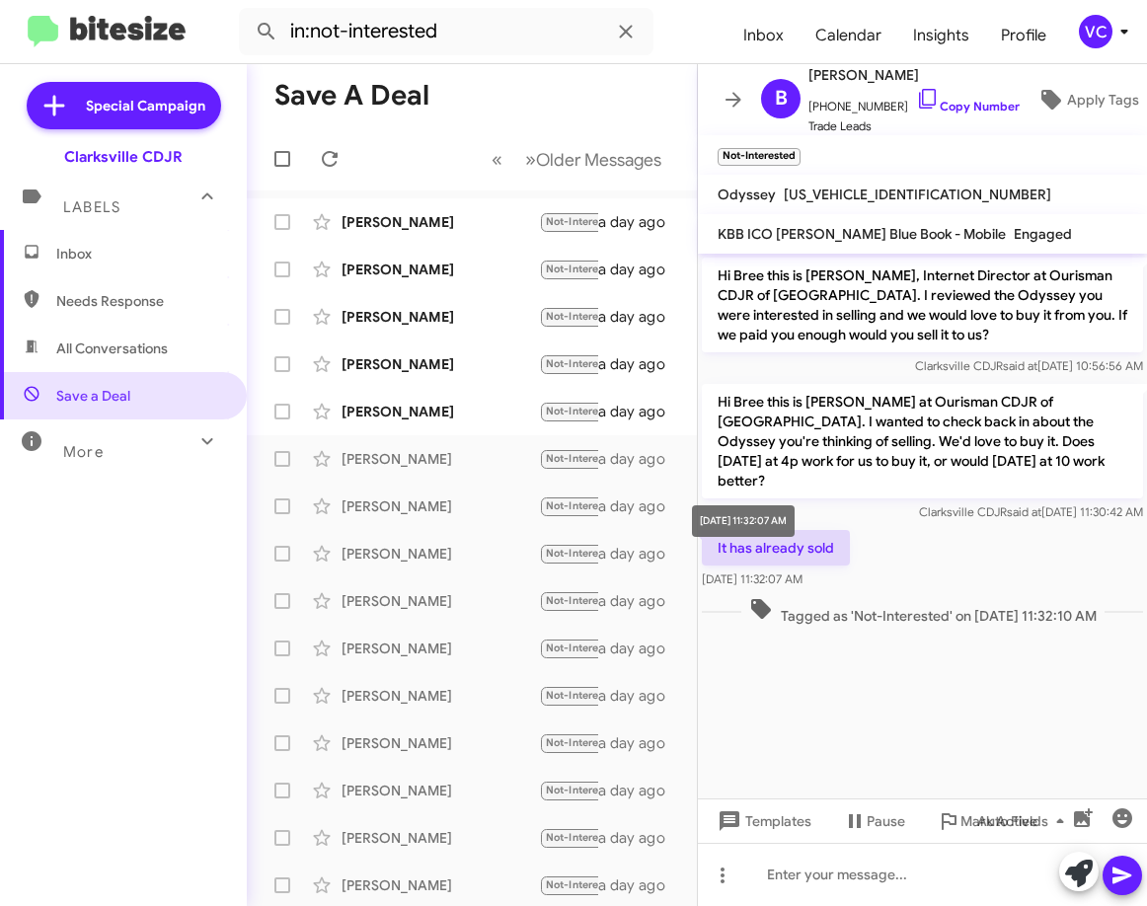
drag, startPoint x: 708, startPoint y: 505, endPoint x: 849, endPoint y: 555, distance: 149.9
click at [838, 559] on div "Hi Bree this is [PERSON_NAME], Internet Director at Ourisman CDJR of [GEOGRAPHI…" at bounding box center [922, 442] width 449 height 376
click at [887, 546] on div "It has already sold [DATE] 11:32:07 AM" at bounding box center [922, 559] width 449 height 67
click at [732, 503] on div "Clarksville CDJR said at [DATE] 11:30:42 AM" at bounding box center [922, 513] width 441 height 20
drag, startPoint x: 712, startPoint y: 525, endPoint x: 856, endPoint y: 557, distance: 147.6
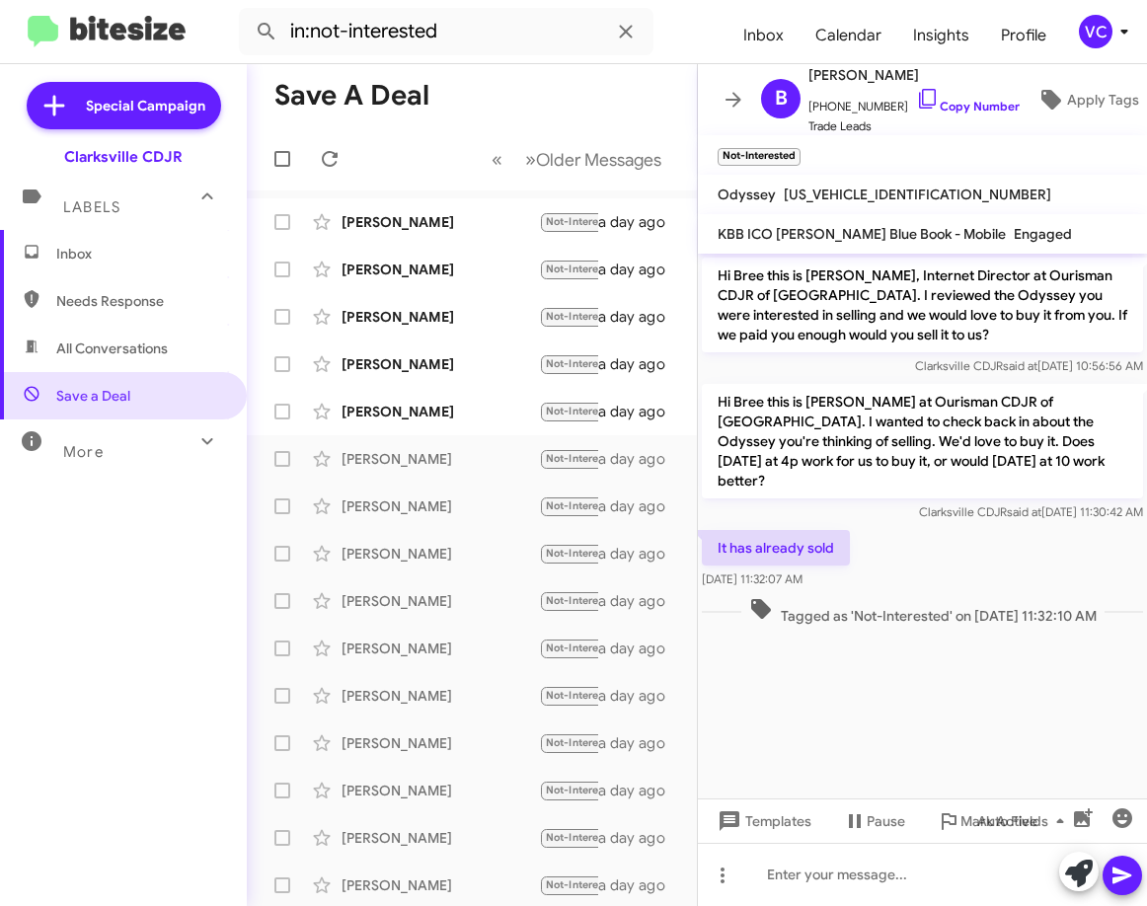
click at [856, 557] on div "It has already sold [DATE] 11:32:07 AM" at bounding box center [922, 559] width 449 height 67
copy div "It has already sold [DATE] 11:32:07 AM"
click at [1037, 728] on cdk-virtual-scroll-viewport "Hi Bree this is [PERSON_NAME], Internet Director at Ourisman CDJR of [GEOGRAPHI…" at bounding box center [922, 526] width 449 height 545
click at [1011, 548] on div "It has already sold [DATE] 11:32:07 AM" at bounding box center [922, 559] width 449 height 67
click at [985, 652] on cdk-virtual-scroll-viewport "Hi Bree this is [PERSON_NAME], Internet Director at Ourisman CDJR of [GEOGRAPHI…" at bounding box center [922, 526] width 449 height 545
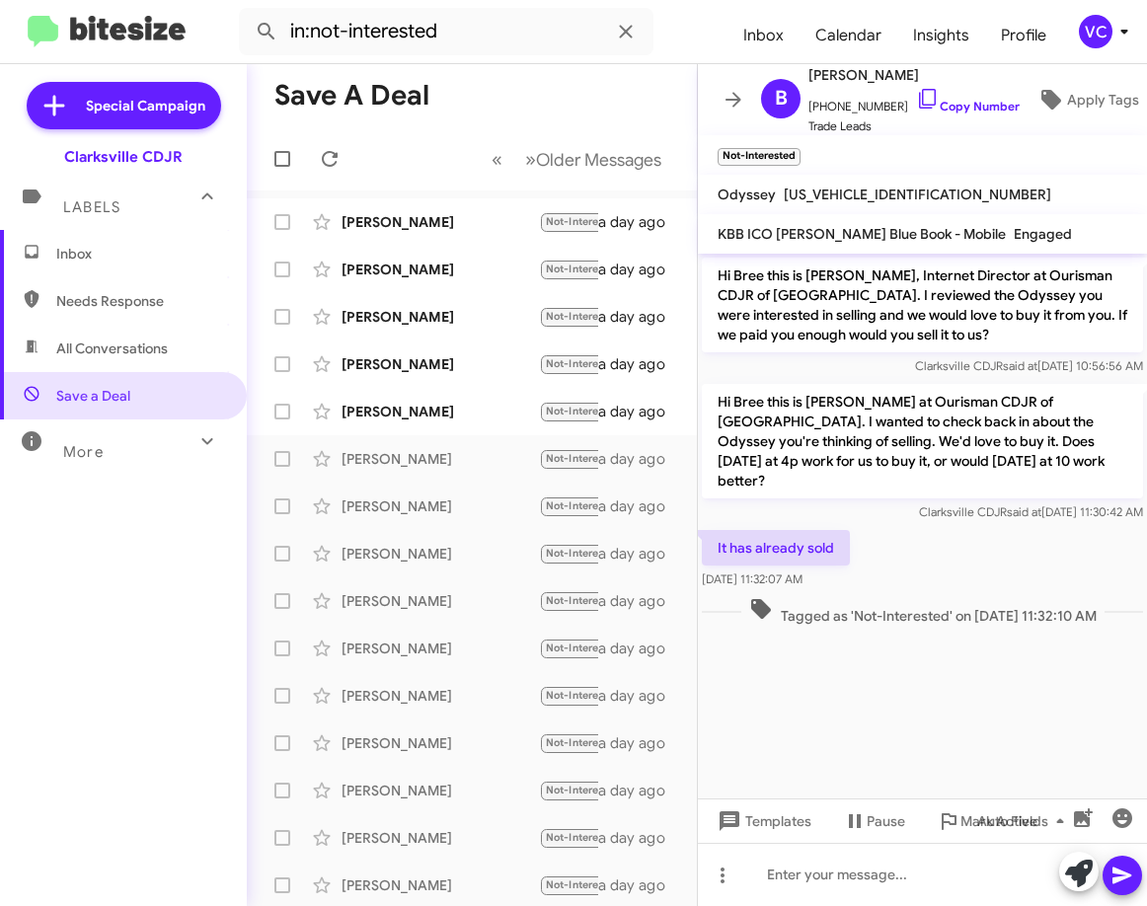
click at [938, 558] on div "It has already sold [DATE] 11:32:07 AM" at bounding box center [922, 559] width 449 height 67
click at [929, 718] on cdk-virtual-scroll-viewport "Hi Bree this is [PERSON_NAME], Internet Director at Ourisman CDJR of [GEOGRAPHI…" at bounding box center [922, 526] width 449 height 545
click at [976, 526] on div "It has already sold [DATE] 11:32:07 AM" at bounding box center [922, 559] width 449 height 67
click at [918, 101] on icon at bounding box center [928, 99] width 24 height 24
drag, startPoint x: 986, startPoint y: 485, endPoint x: 973, endPoint y: 572, distance: 87.8
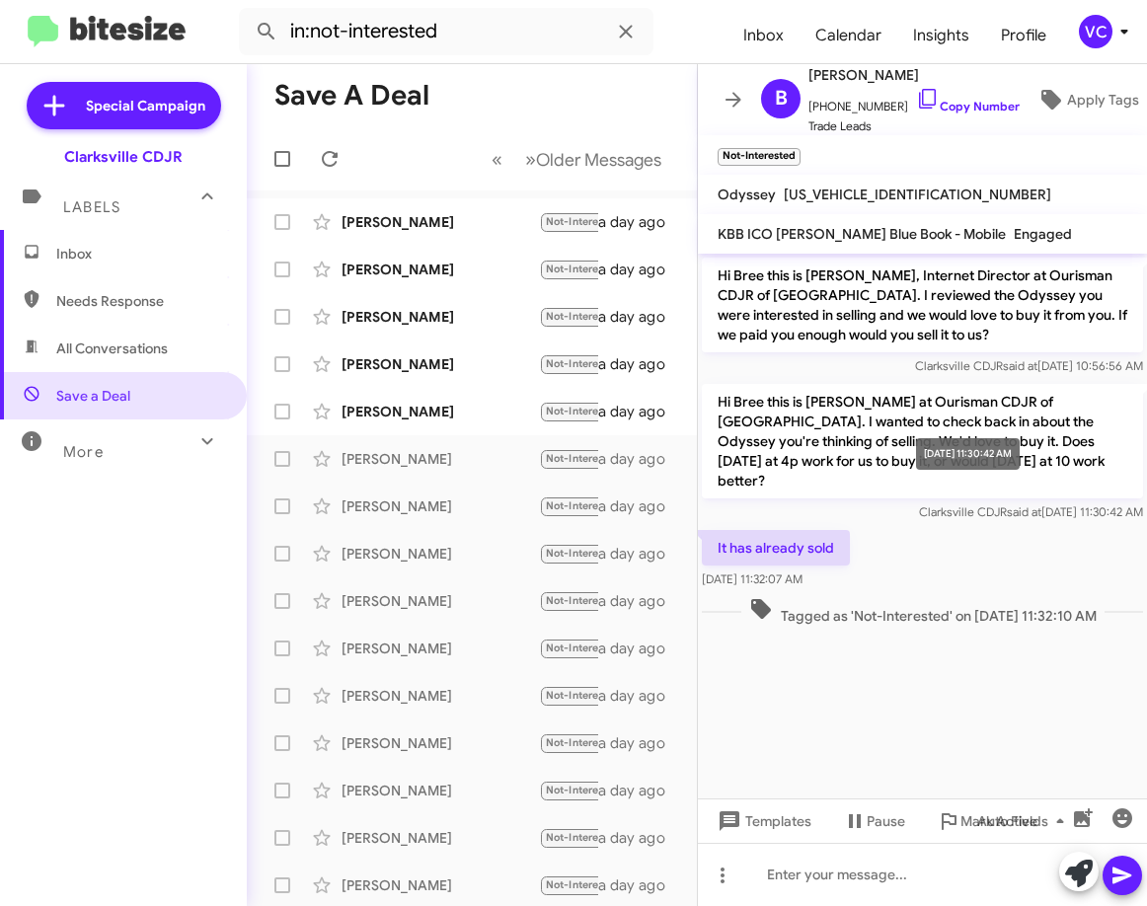
click at [1007, 505] on span "said at" at bounding box center [1024, 512] width 35 height 15
click at [954, 696] on cdk-virtual-scroll-viewport "Hi Bree this is [PERSON_NAME], Internet Director at Ourisman CDJR of [GEOGRAPHI…" at bounding box center [922, 526] width 449 height 545
click at [482, 412] on div "[PERSON_NAME]" at bounding box center [440, 412] width 197 height 20
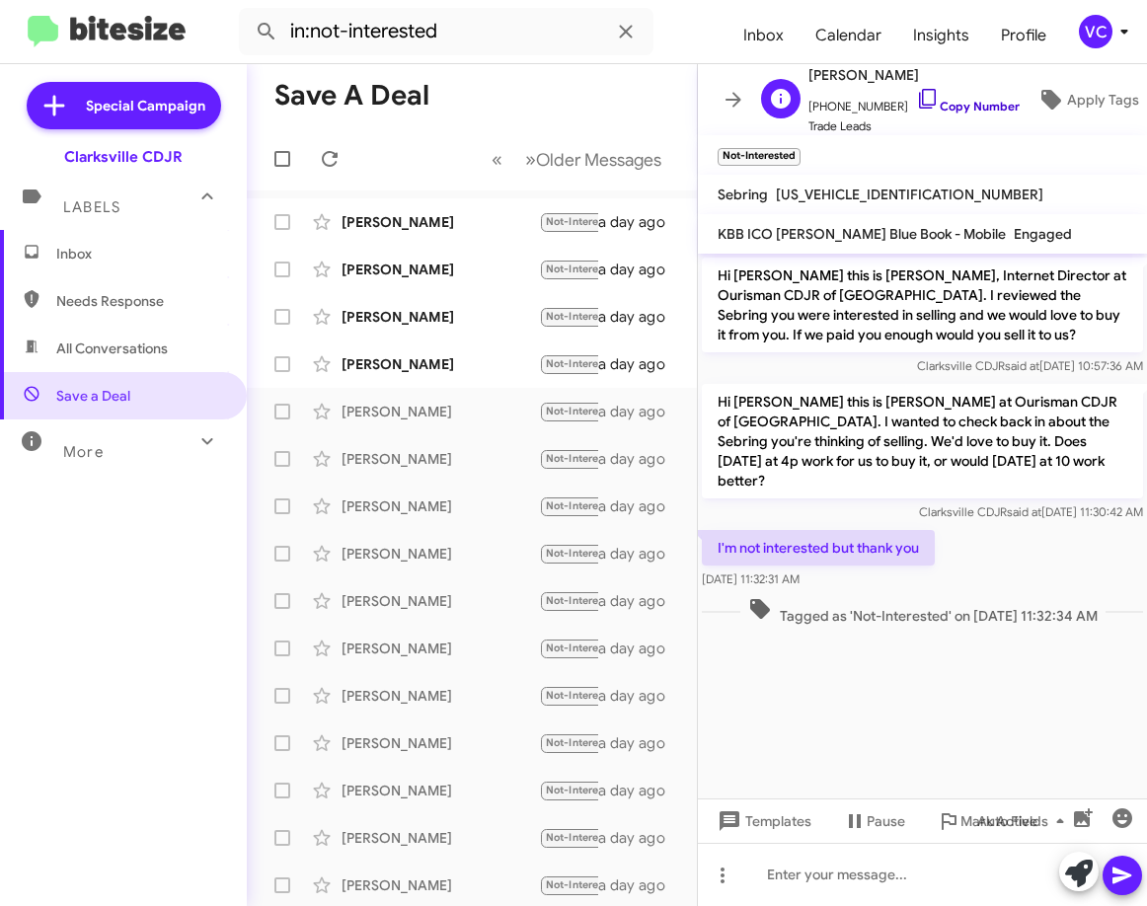
click at [944, 100] on link "Copy Number" at bounding box center [968, 106] width 104 height 15
click at [996, 531] on div "I'm not interested but thank you [DATE] 11:32:31 AM" at bounding box center [922, 559] width 449 height 67
drag, startPoint x: 987, startPoint y: 520, endPoint x: 767, endPoint y: 384, distance: 258.9
click at [988, 526] on div "I'm not interested but thank you [DATE] 11:32:31 AM" at bounding box center [922, 559] width 449 height 67
click at [449, 350] on div "[PERSON_NAME] Not-Interested No a day ago" at bounding box center [472, 364] width 419 height 39
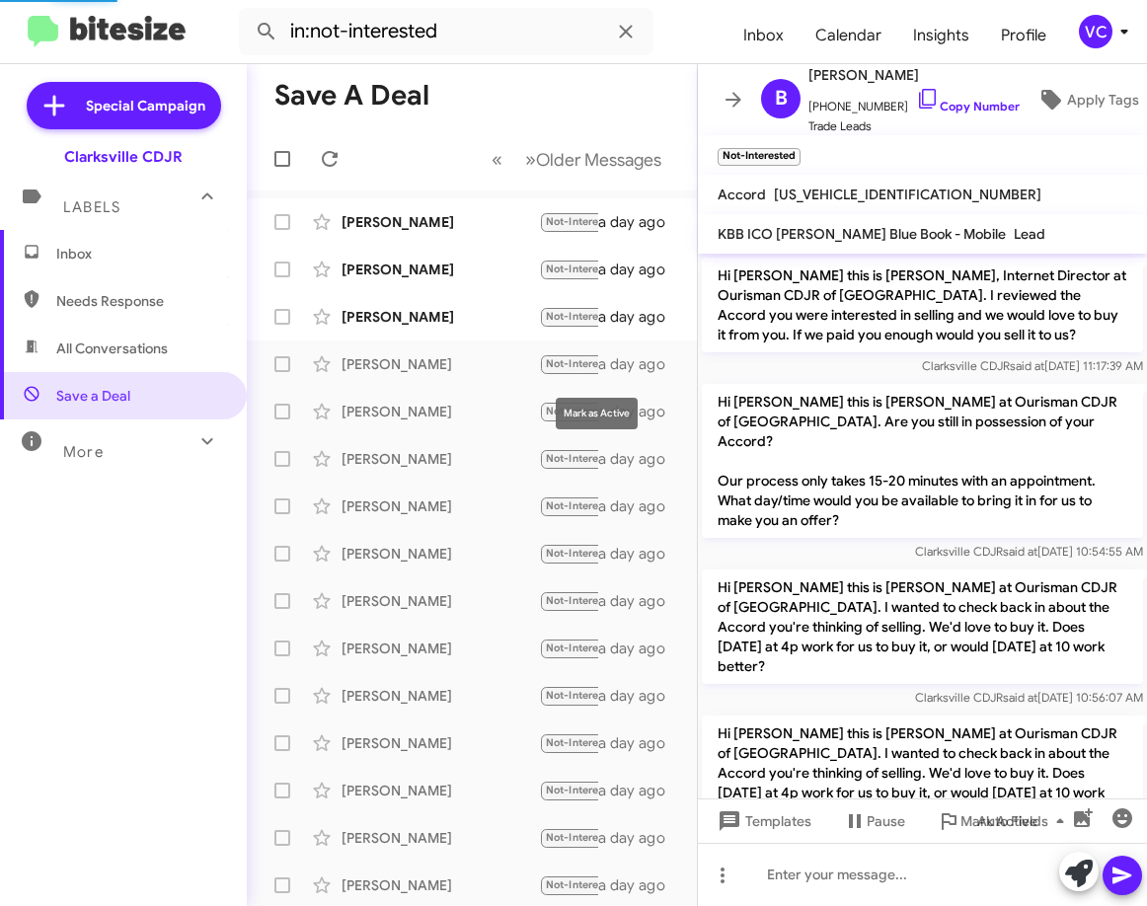
scroll to position [133, 0]
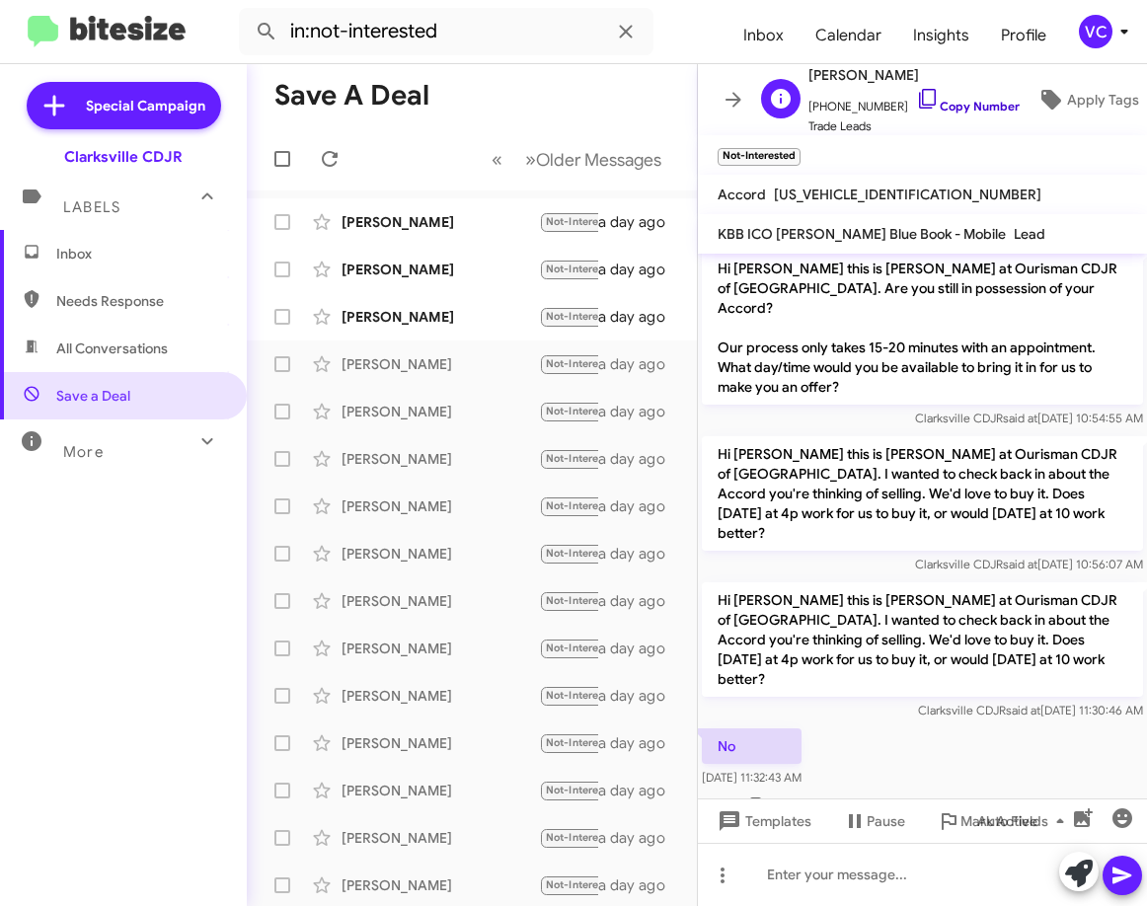
click at [995, 99] on link "Copy Number" at bounding box center [968, 106] width 104 height 15
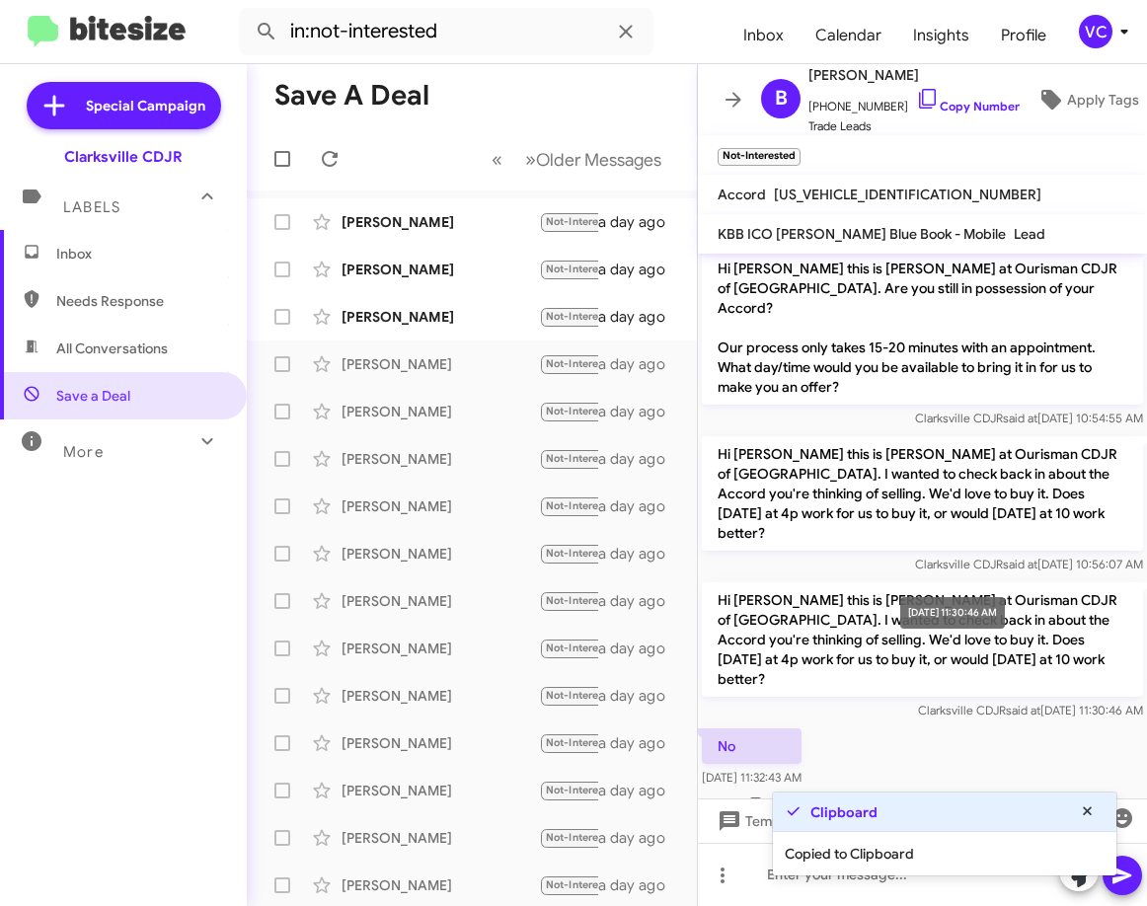
click at [1006, 703] on span "said at" at bounding box center [1023, 710] width 35 height 15
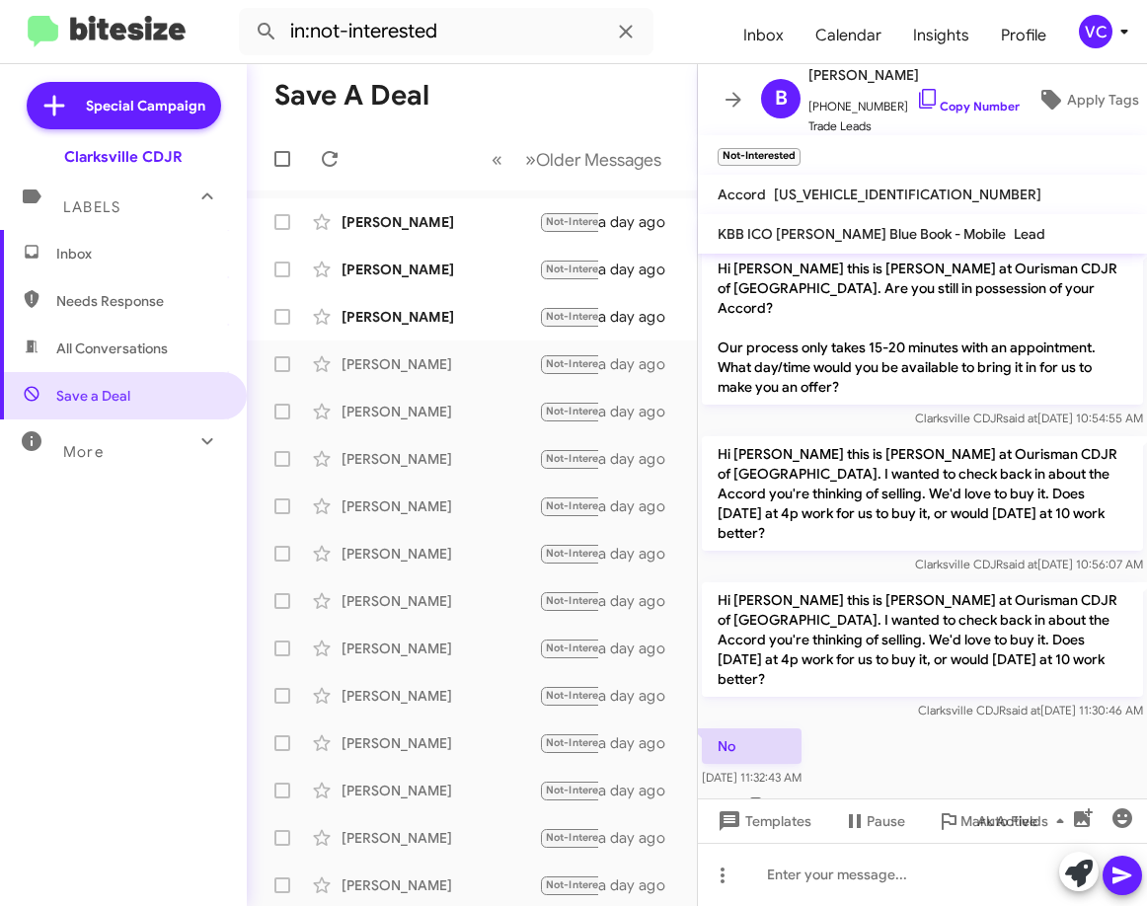
click at [967, 725] on div "No [DATE] 11:32:43 AM" at bounding box center [922, 758] width 449 height 67
click at [1023, 725] on div "No [DATE] 11:32:43 AM" at bounding box center [922, 758] width 449 height 67
click at [996, 725] on div "No [DATE] 11:32:43 AM" at bounding box center [922, 758] width 449 height 67
click at [470, 312] on div "[PERSON_NAME]" at bounding box center [440, 317] width 197 height 20
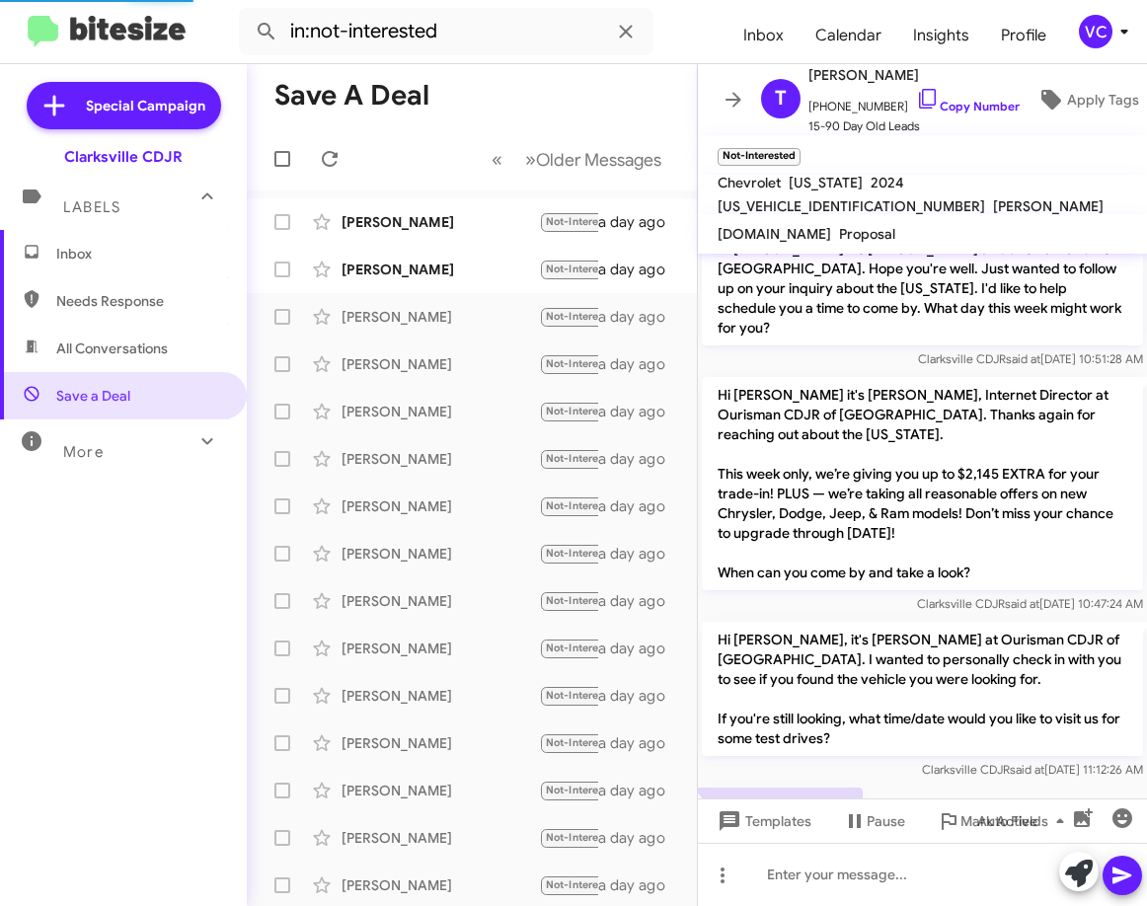
scroll to position [232, 0]
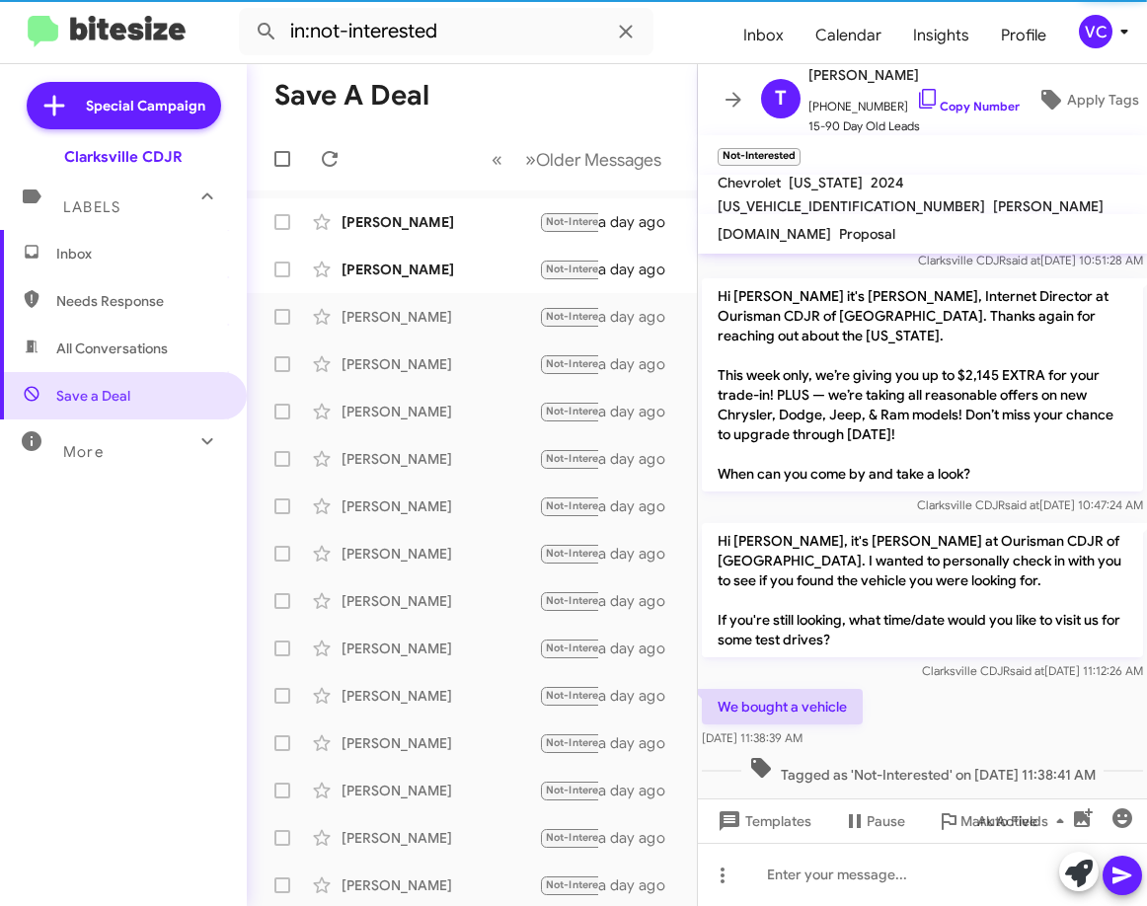
click at [1013, 695] on div "We bought a vehicle [DATE] 11:38:39 AM" at bounding box center [922, 718] width 449 height 67
click at [959, 99] on link "Copy Number" at bounding box center [968, 106] width 104 height 15
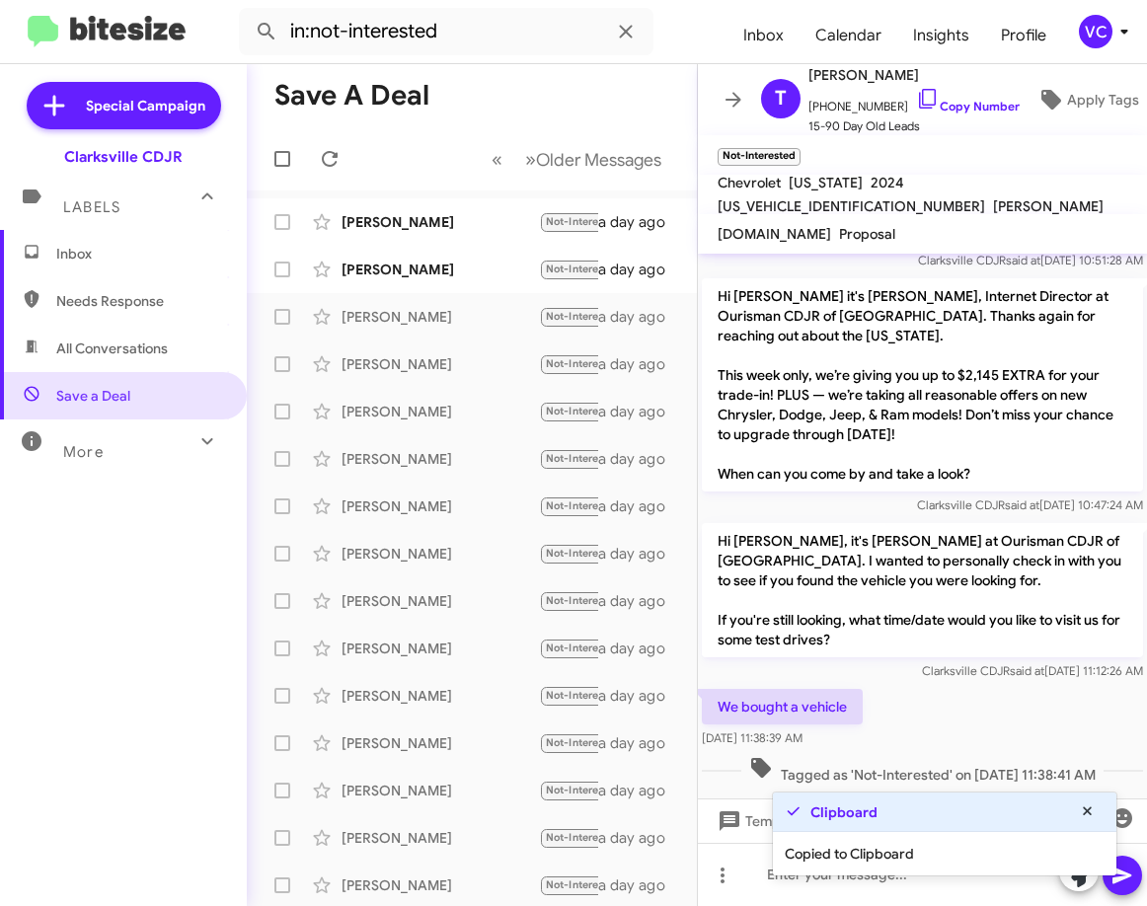
click at [1043, 701] on div "We bought a vehicle [DATE] 11:38:39 AM" at bounding box center [922, 718] width 449 height 67
click at [742, 588] on p "Hi [PERSON_NAME], it's [PERSON_NAME] at Ourisman CDJR of [GEOGRAPHIC_DATA]. I w…" at bounding box center [922, 590] width 441 height 134
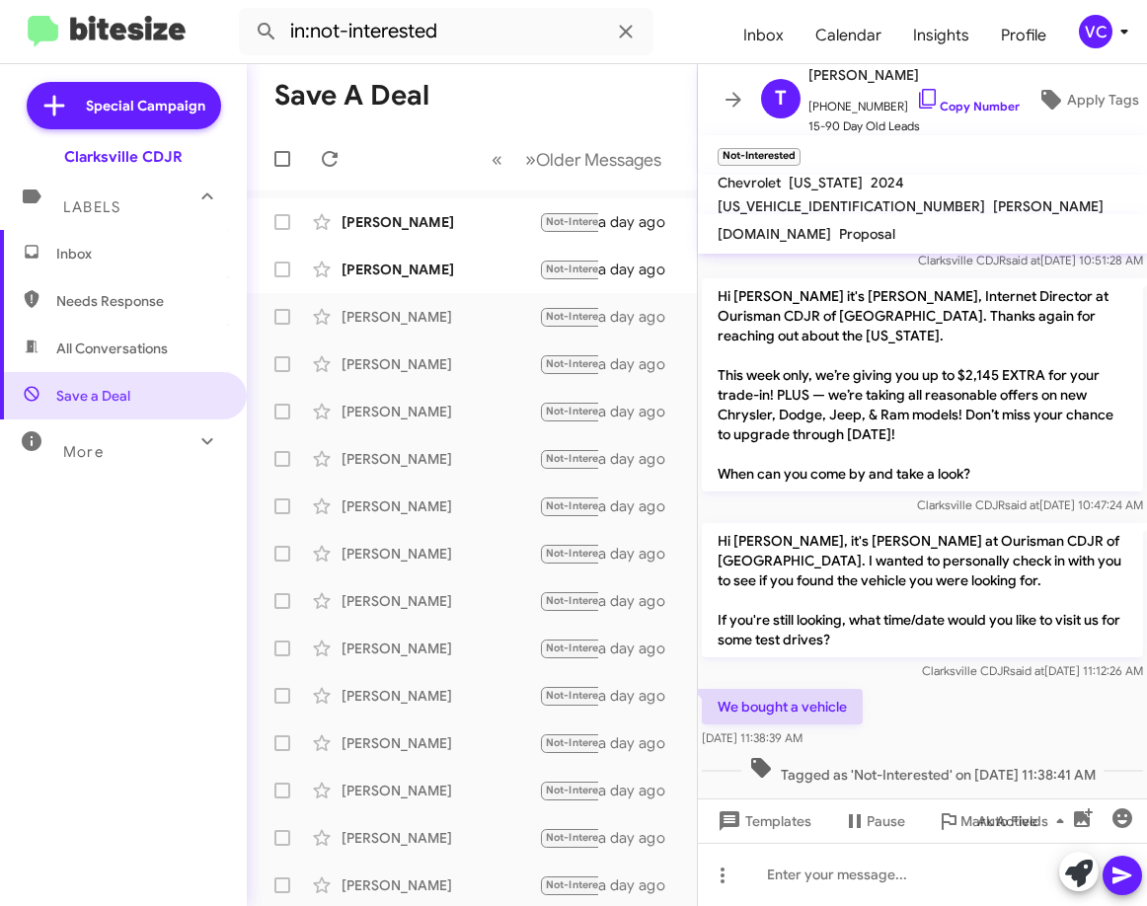
drag, startPoint x: 715, startPoint y: 688, endPoint x: 873, endPoint y: 717, distance: 160.5
click at [873, 717] on div "We bought a vehicle [DATE] 11:38:39 AM" at bounding box center [922, 718] width 449 height 67
copy div "We bought a vehicle [DATE] 11:38:39 AM"
click at [971, 699] on div "We bought a vehicle [DATE] 11:38:39 AM" at bounding box center [922, 718] width 449 height 67
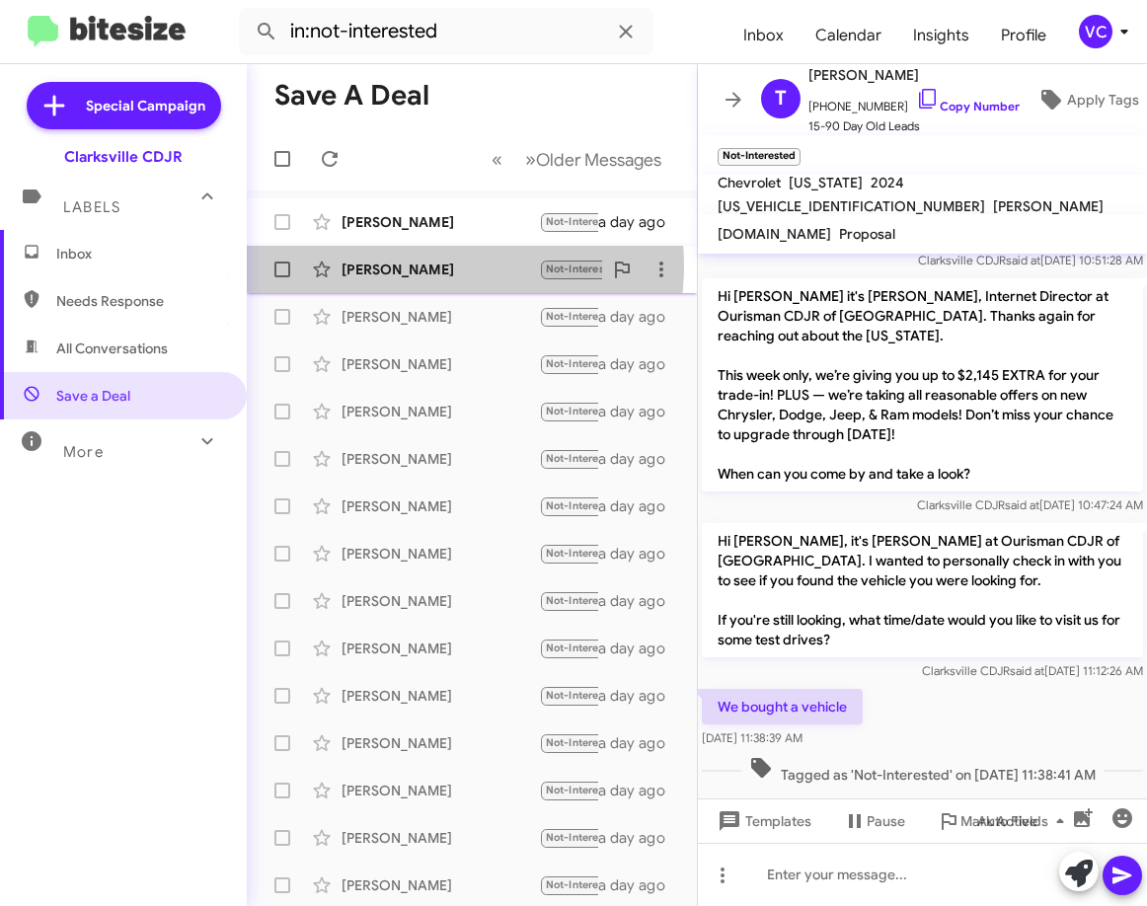
click at [438, 266] on div "[PERSON_NAME]" at bounding box center [440, 270] width 197 height 20
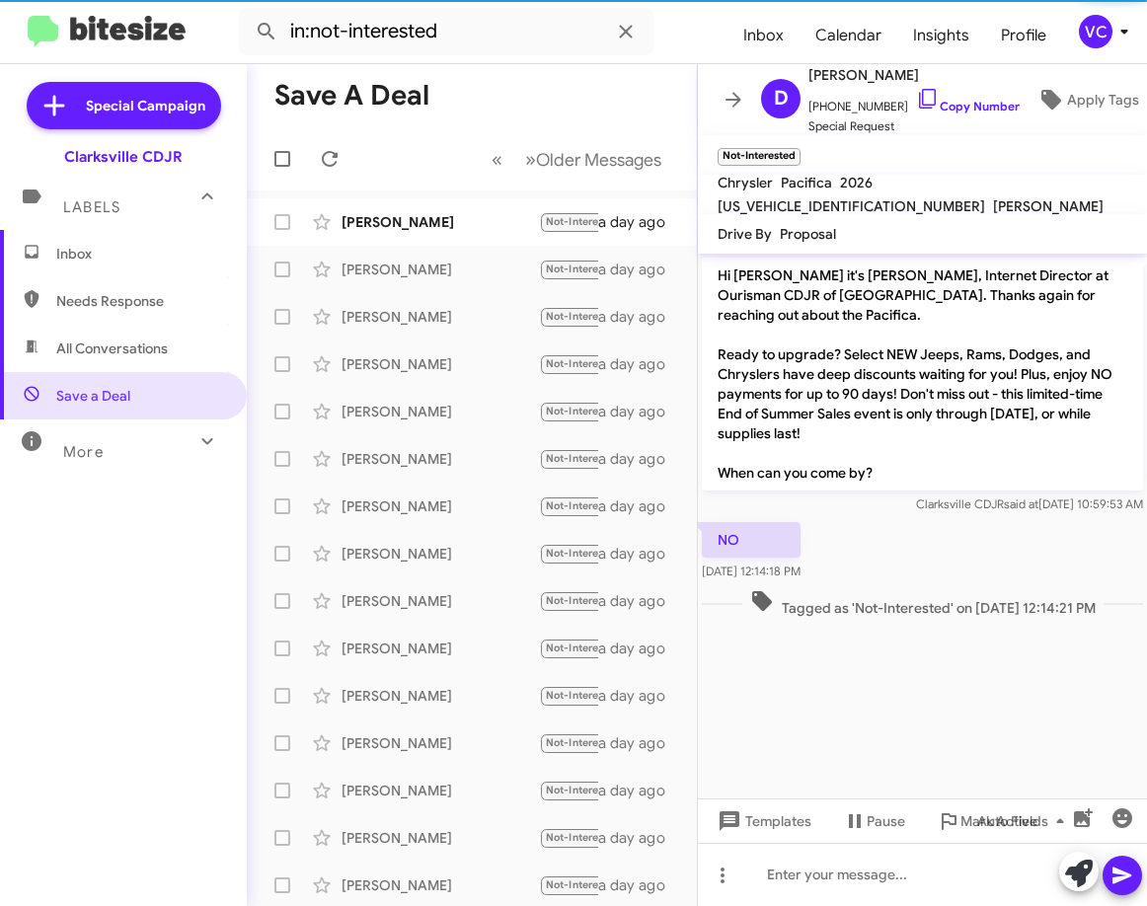
click at [991, 518] on div "NO [DATE] 12:14:18 PM" at bounding box center [922, 551] width 449 height 67
click at [966, 99] on link "Copy Number" at bounding box center [968, 106] width 104 height 15
click at [1018, 518] on div "NO [DATE] 12:14:18 PM" at bounding box center [922, 551] width 449 height 67
click at [964, 101] on link "Copy Number" at bounding box center [968, 106] width 104 height 15
click at [994, 553] on div "NO [DATE] 12:14:18 PM" at bounding box center [922, 551] width 449 height 67
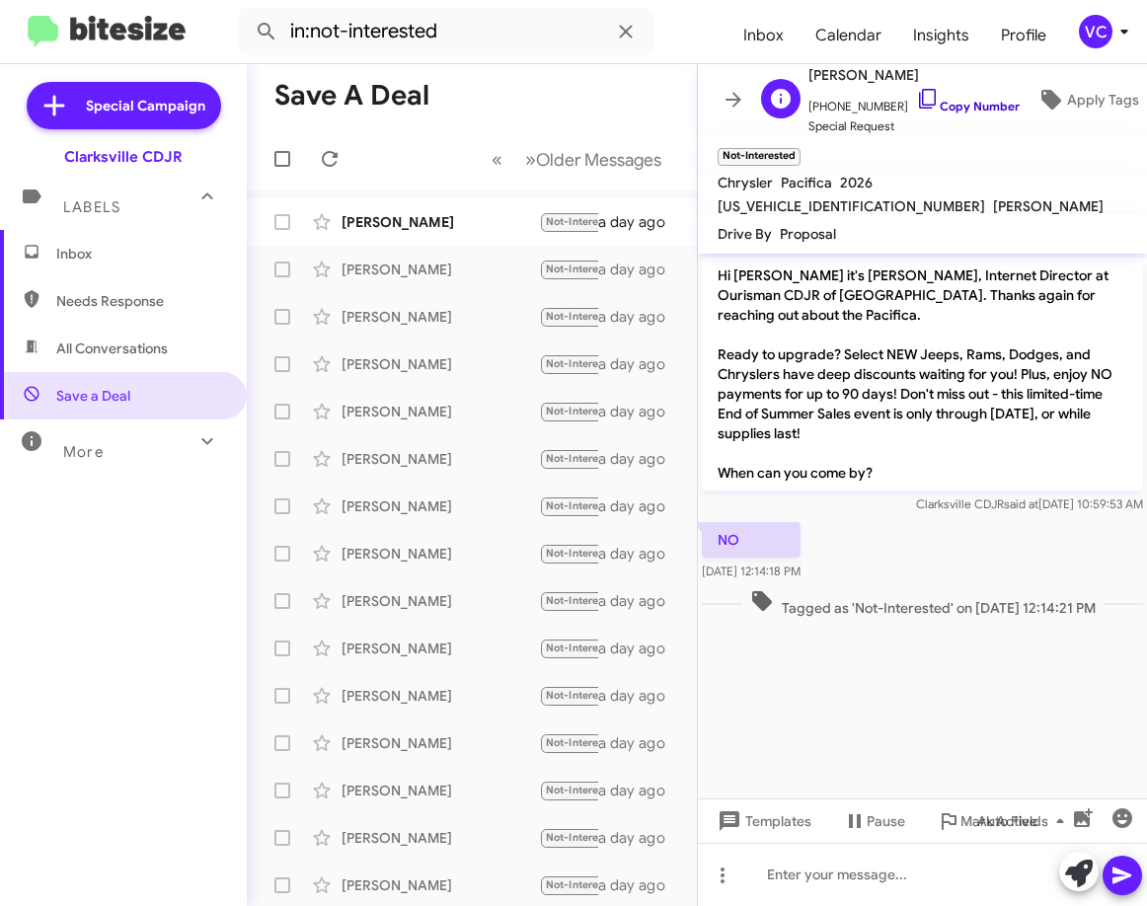
click at [921, 98] on icon at bounding box center [928, 99] width 24 height 24
click at [874, 589] on span "Tagged as 'Not-Interested' on [DATE] 12:14:21 PM" at bounding box center [922, 603] width 361 height 29
click at [806, 526] on mat-tooltip-component "[DATE] 12:14:18 PM" at bounding box center [741, 513] width 127 height 59
click at [949, 472] on mat-tooltip-component "[DATE] 10:59:53 AM" at bounding box center [968, 446] width 134 height 59
drag, startPoint x: 704, startPoint y: 507, endPoint x: 843, endPoint y: 562, distance: 149.4
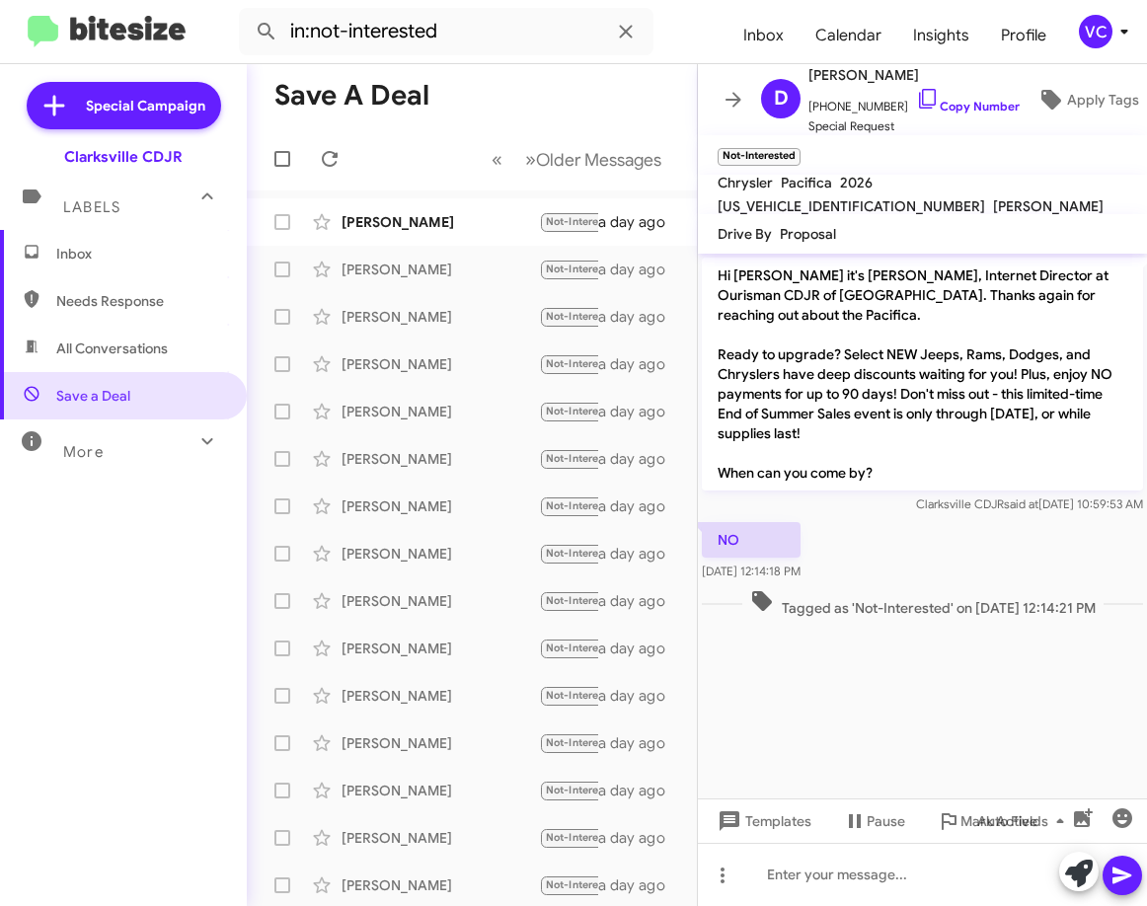
click at [842, 562] on div "NO [DATE] 12:14:18 PM" at bounding box center [922, 551] width 449 height 67
copy div "NO [DATE] 12:14:18 PM"
click at [988, 594] on span "Tagged as 'Not-Interested' on [DATE] 12:14:21 PM" at bounding box center [922, 603] width 361 height 29
click at [934, 688] on cdk-virtual-scroll-viewport "Hi [PERSON_NAME] it's [PERSON_NAME], Internet Director at Ourisman CDJR of [GEO…" at bounding box center [922, 526] width 449 height 545
click at [993, 537] on div "NO [DATE] 12:14:18 PM" at bounding box center [922, 551] width 449 height 67
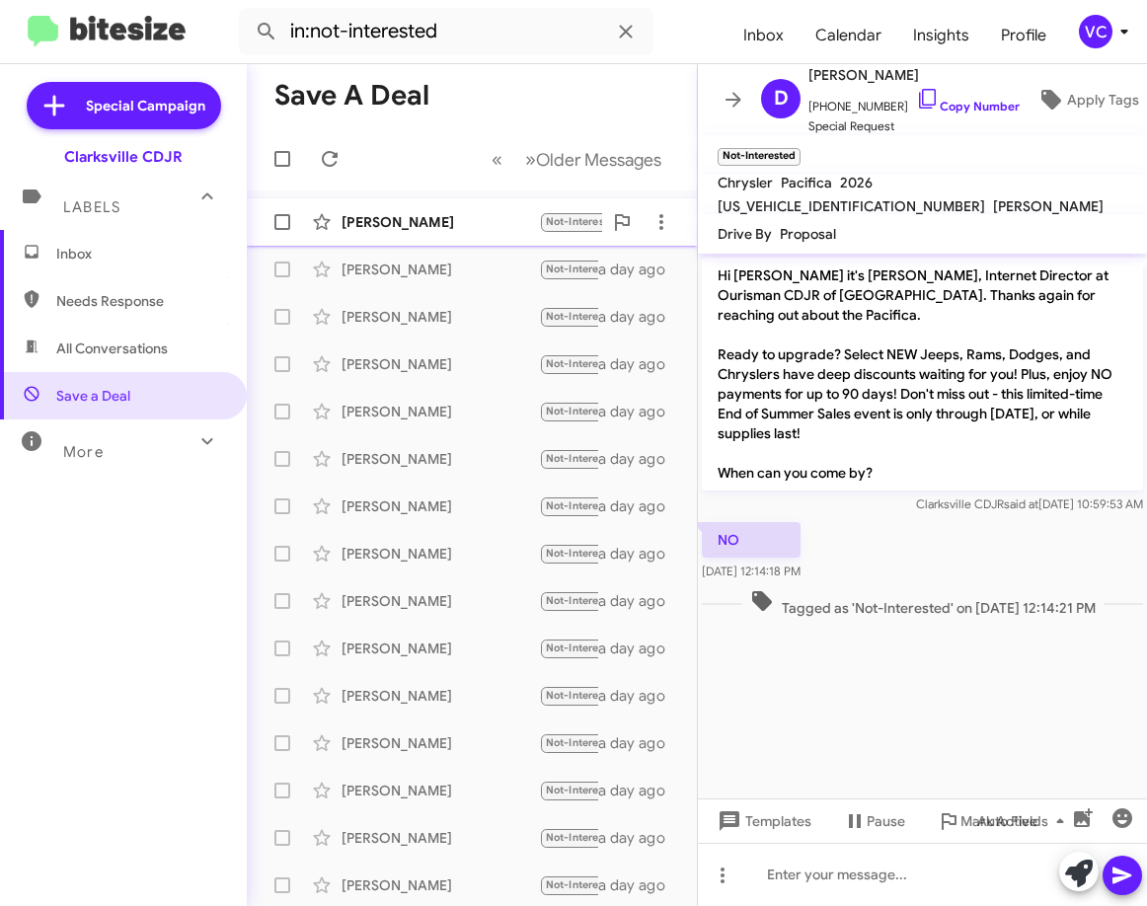
click at [416, 225] on div "[PERSON_NAME]" at bounding box center [440, 222] width 197 height 20
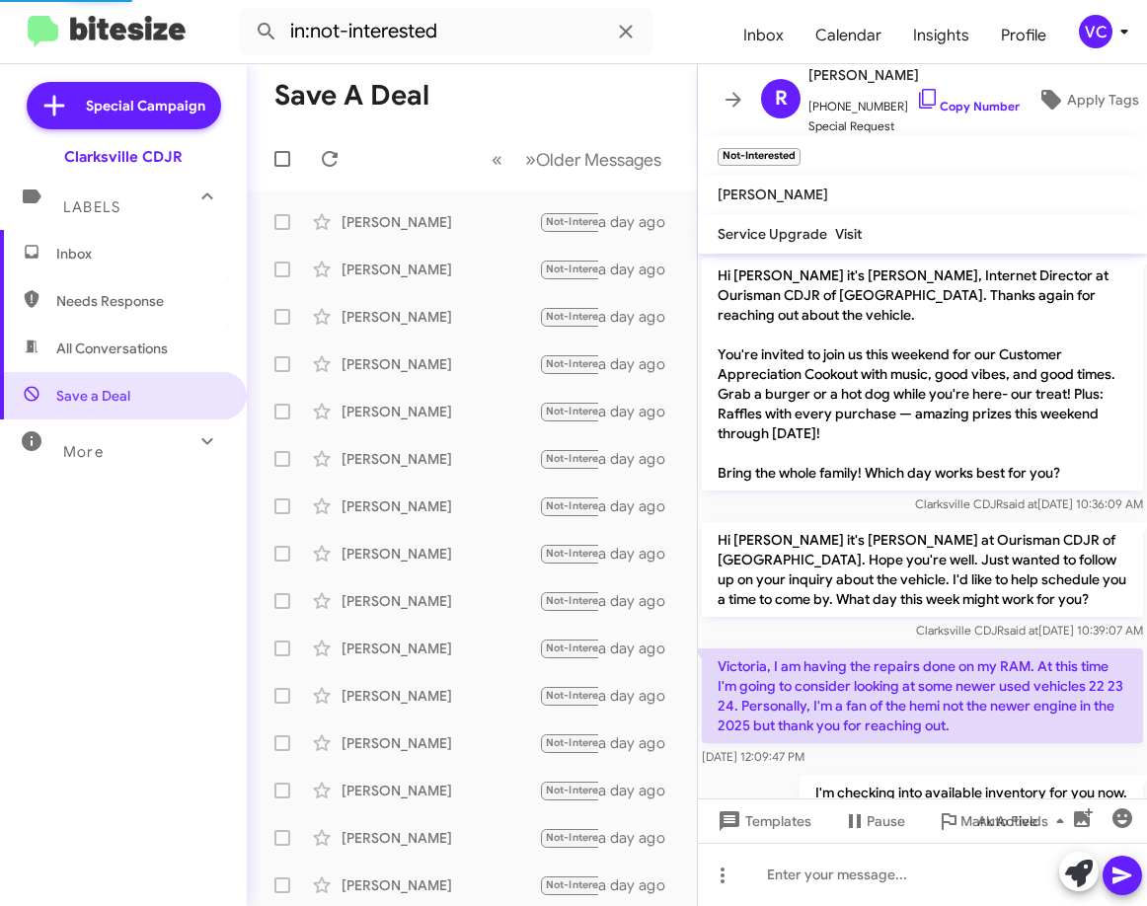
scroll to position [1073, 0]
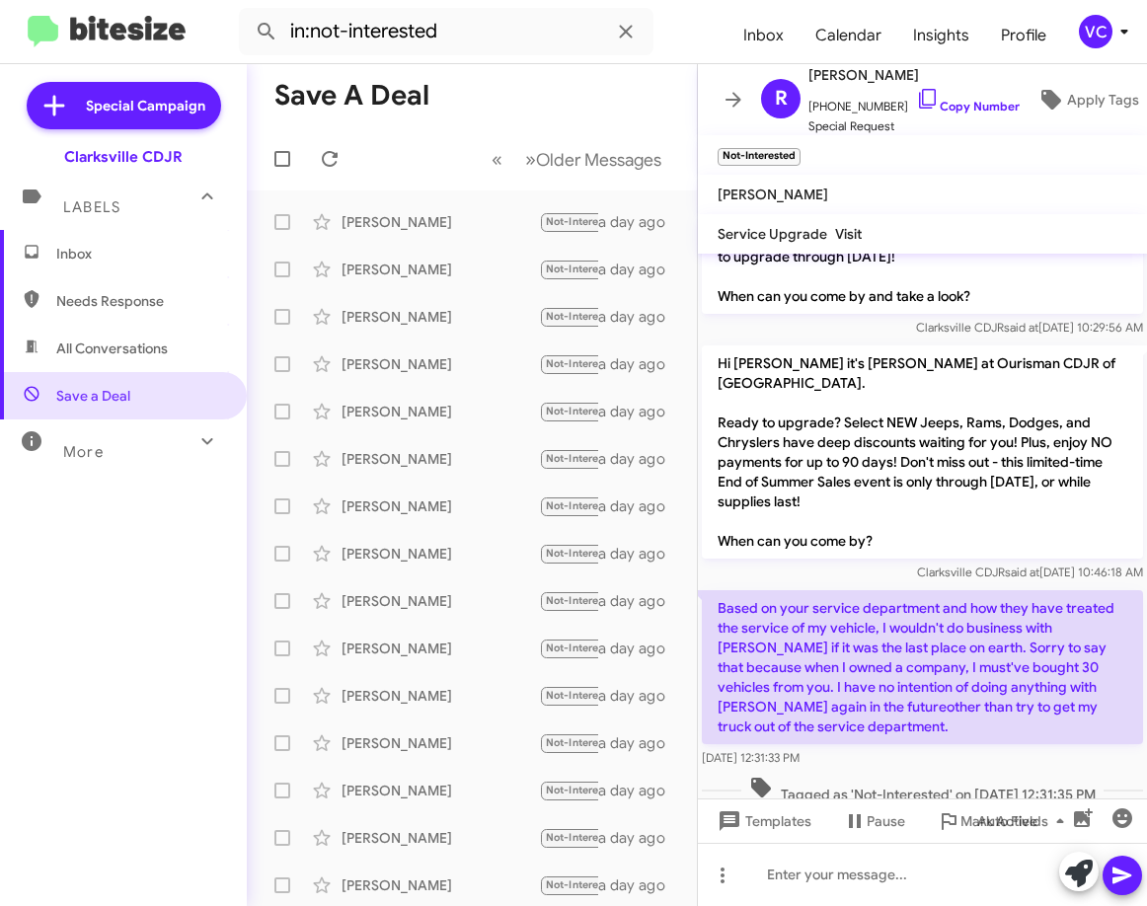
click at [983, 427] on p "Hi [PERSON_NAME] it's [PERSON_NAME] at Ourisman CDJR of [GEOGRAPHIC_DATA]. Read…" at bounding box center [922, 452] width 441 height 213
click at [957, 99] on link "Copy Number" at bounding box center [968, 106] width 104 height 15
drag, startPoint x: 1015, startPoint y: 394, endPoint x: 960, endPoint y: 459, distance: 85.5
click at [1017, 394] on p "Hi [PERSON_NAME] it's [PERSON_NAME] at Ourisman CDJR of [GEOGRAPHIC_DATA]. Read…" at bounding box center [922, 452] width 441 height 213
drag, startPoint x: 714, startPoint y: 549, endPoint x: 898, endPoint y: 704, distance: 241.1
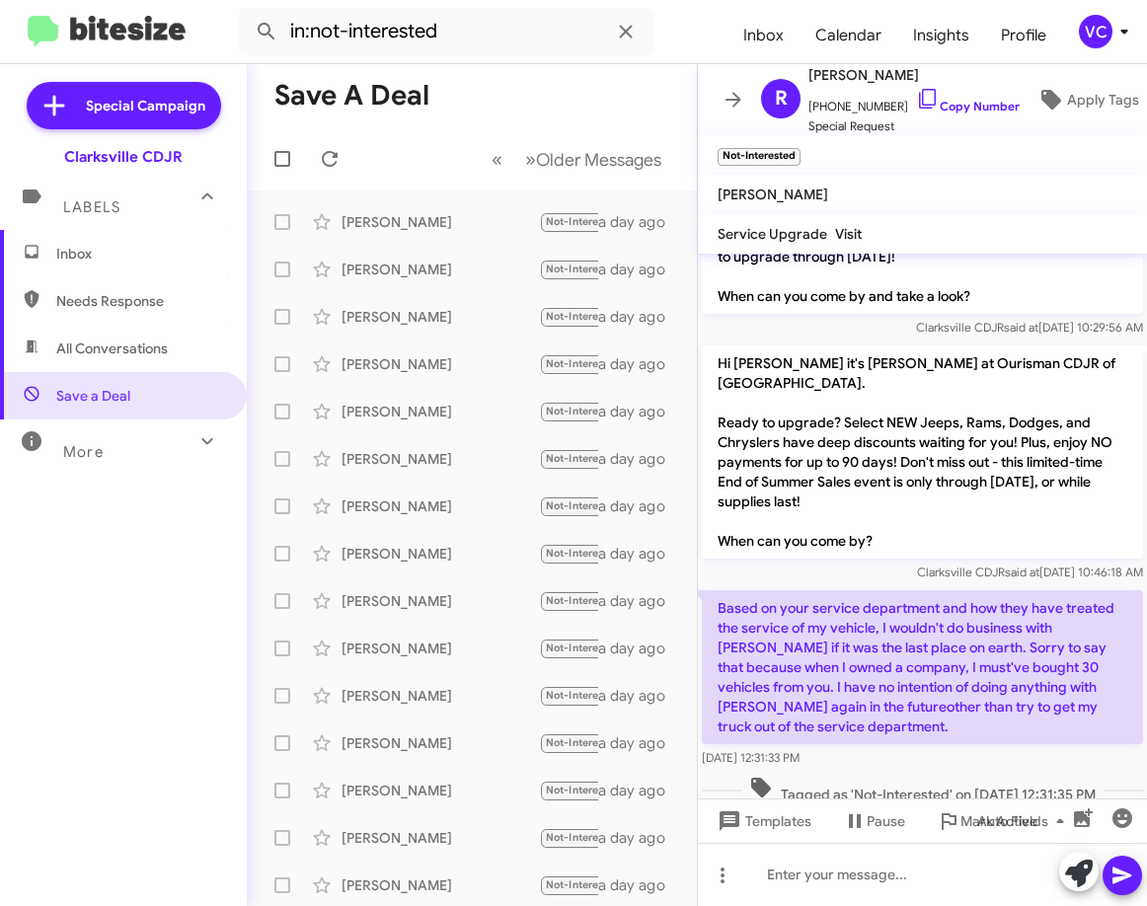
click at [898, 704] on div "Based on your service department and how they have treated the service of my ve…" at bounding box center [922, 679] width 441 height 178
copy div "Based on your service department and how they have treated the service of my ve…"
click at [931, 467] on p "Hi [PERSON_NAME] it's [PERSON_NAME] at Ourisman CDJR of [GEOGRAPHIC_DATA]. Read…" at bounding box center [922, 452] width 441 height 213
click at [901, 748] on div "[DATE] 12:31:33 PM" at bounding box center [922, 758] width 441 height 20
click at [951, 424] on p "Hi [PERSON_NAME] it's [PERSON_NAME] at Ourisman CDJR of [GEOGRAPHIC_DATA]. Read…" at bounding box center [922, 452] width 441 height 213
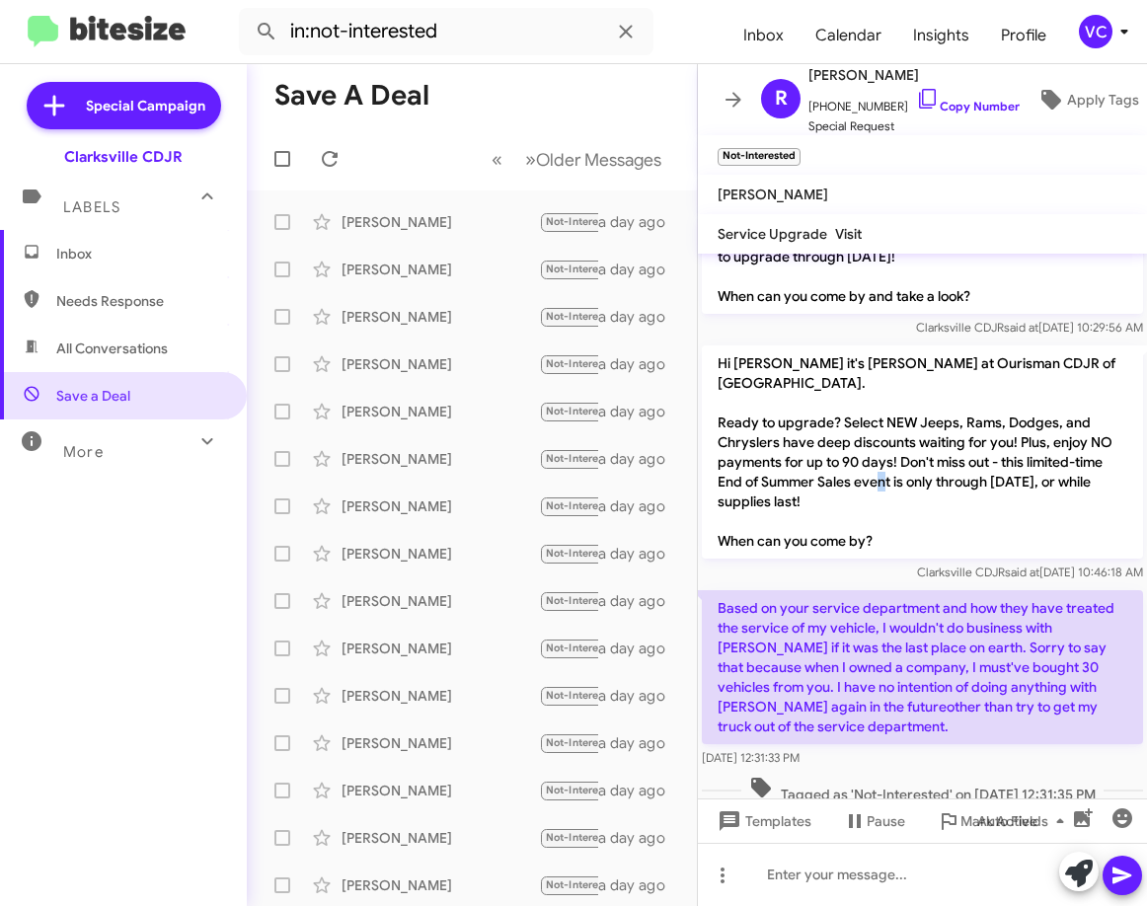
click at [91, 312] on span "Needs Response" at bounding box center [123, 300] width 247 height 47
type input "in:needs-response"
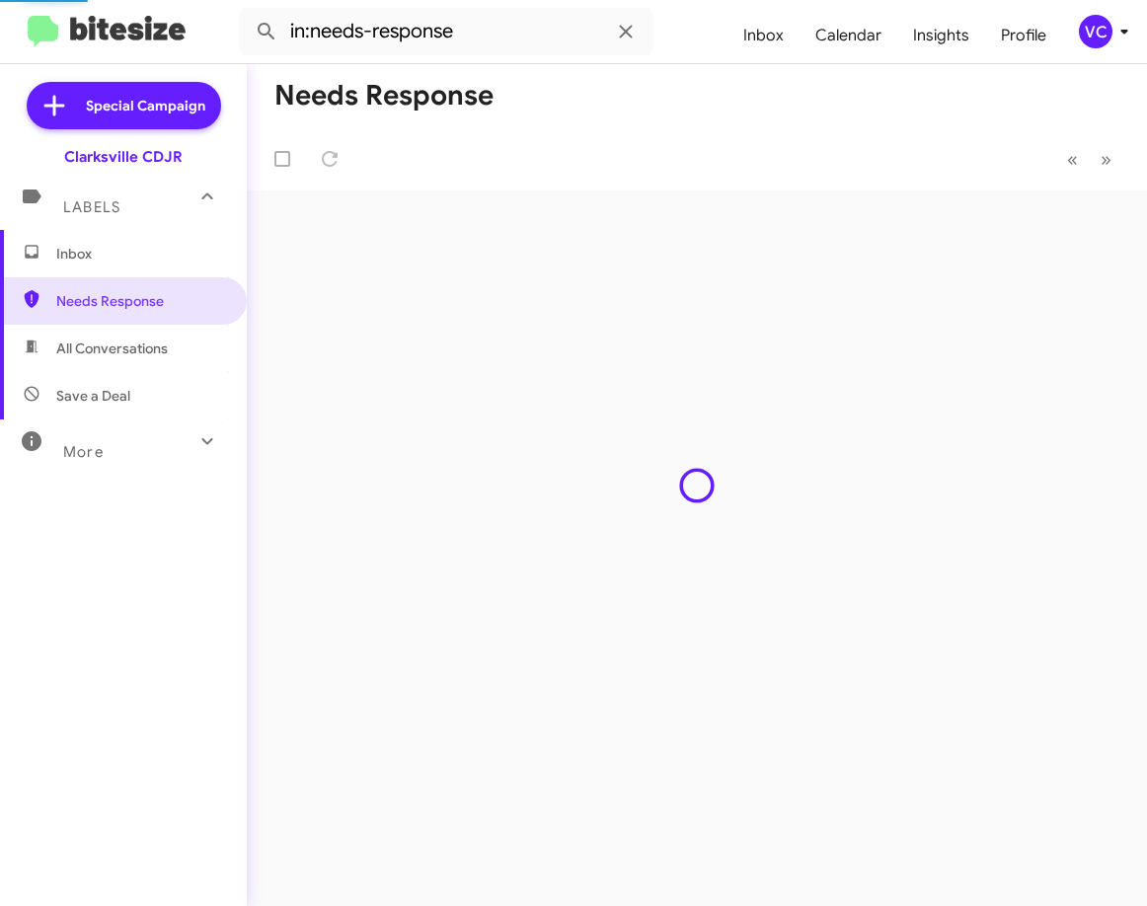
click at [634, 98] on mat-toolbar-row "Needs Response" at bounding box center [697, 95] width 900 height 63
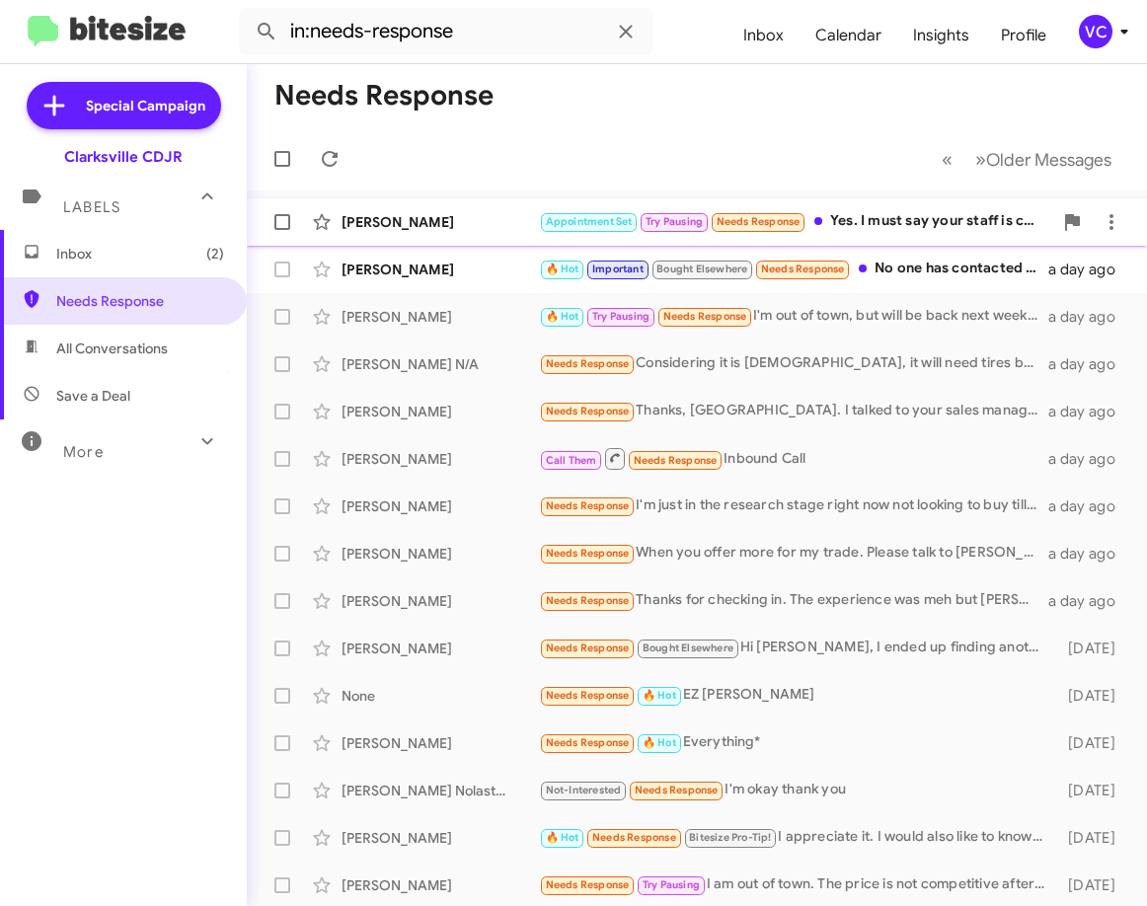
click at [461, 225] on div "[PERSON_NAME]" at bounding box center [440, 222] width 197 height 20
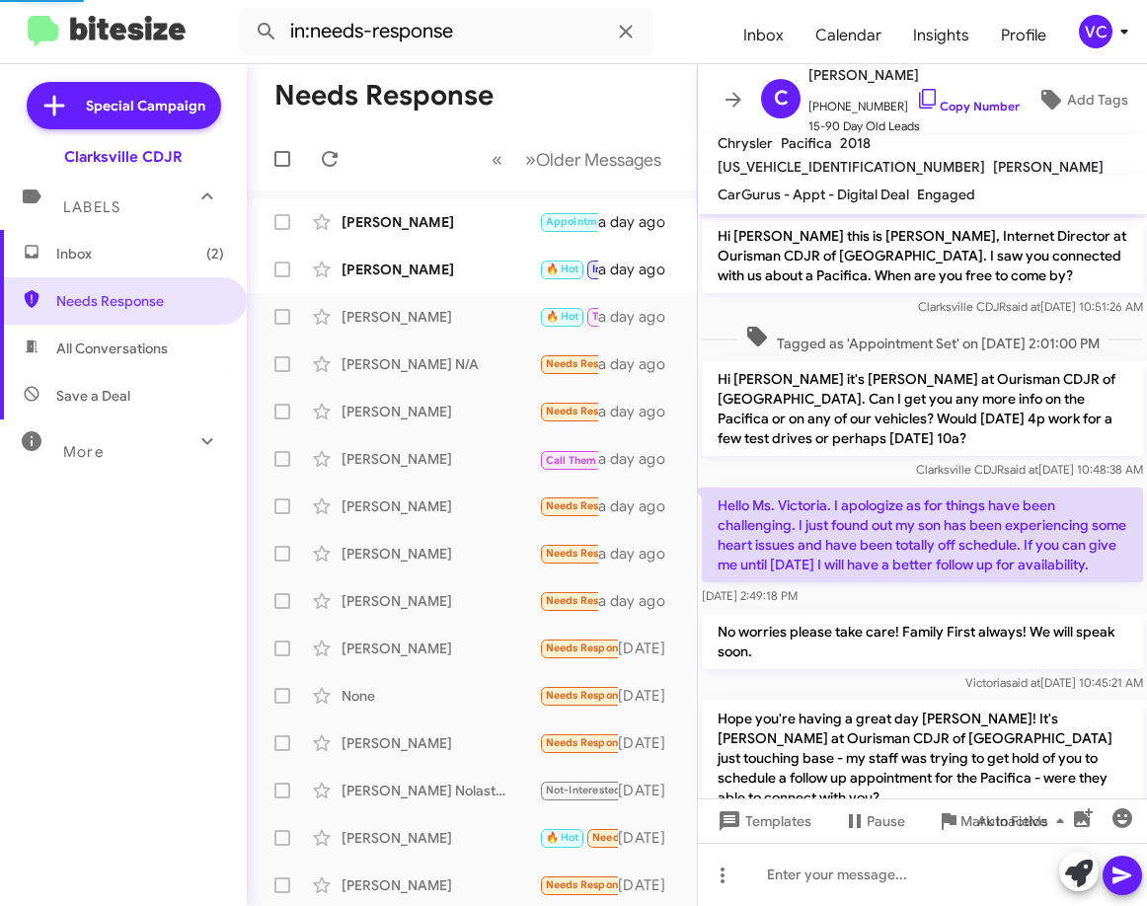
scroll to position [383, 0]
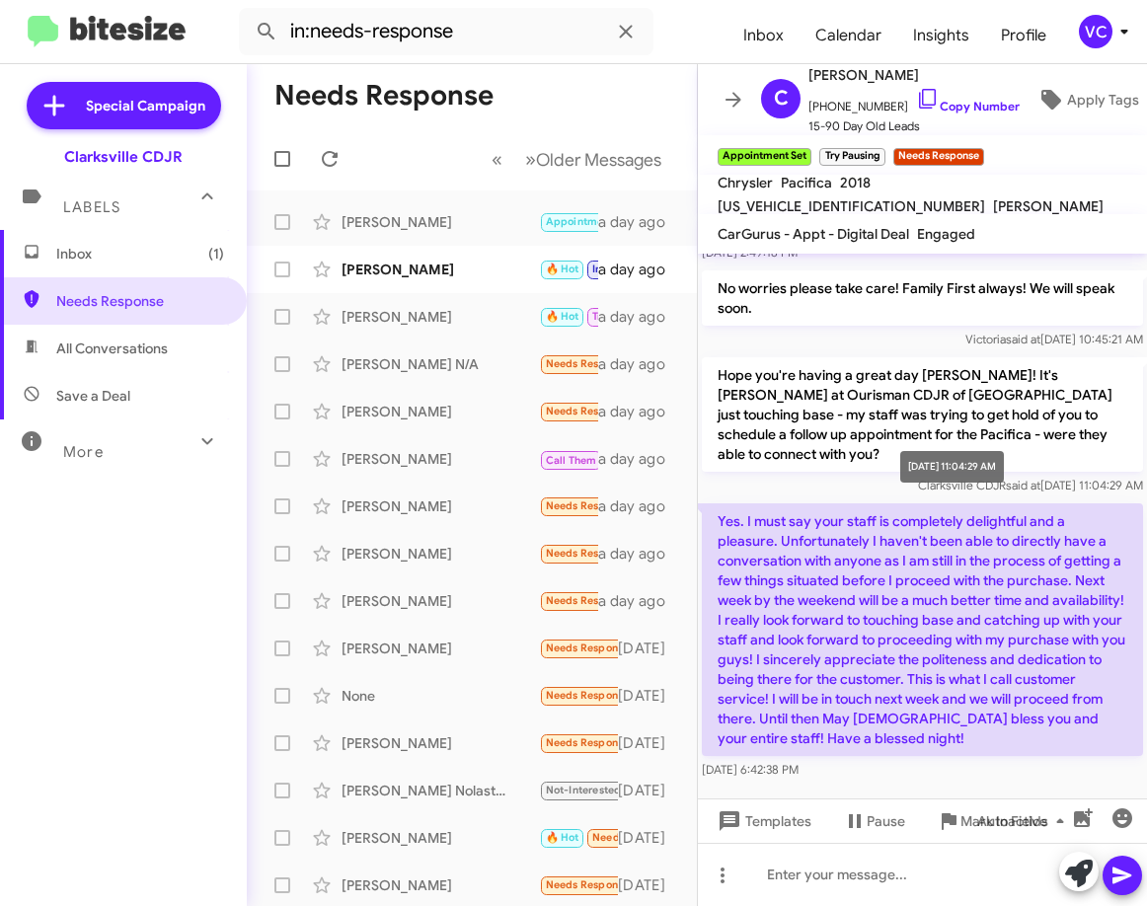
click at [918, 493] on span "Clarksville CDJR said at [DATE] 11:04:29 AM" at bounding box center [1030, 485] width 225 height 15
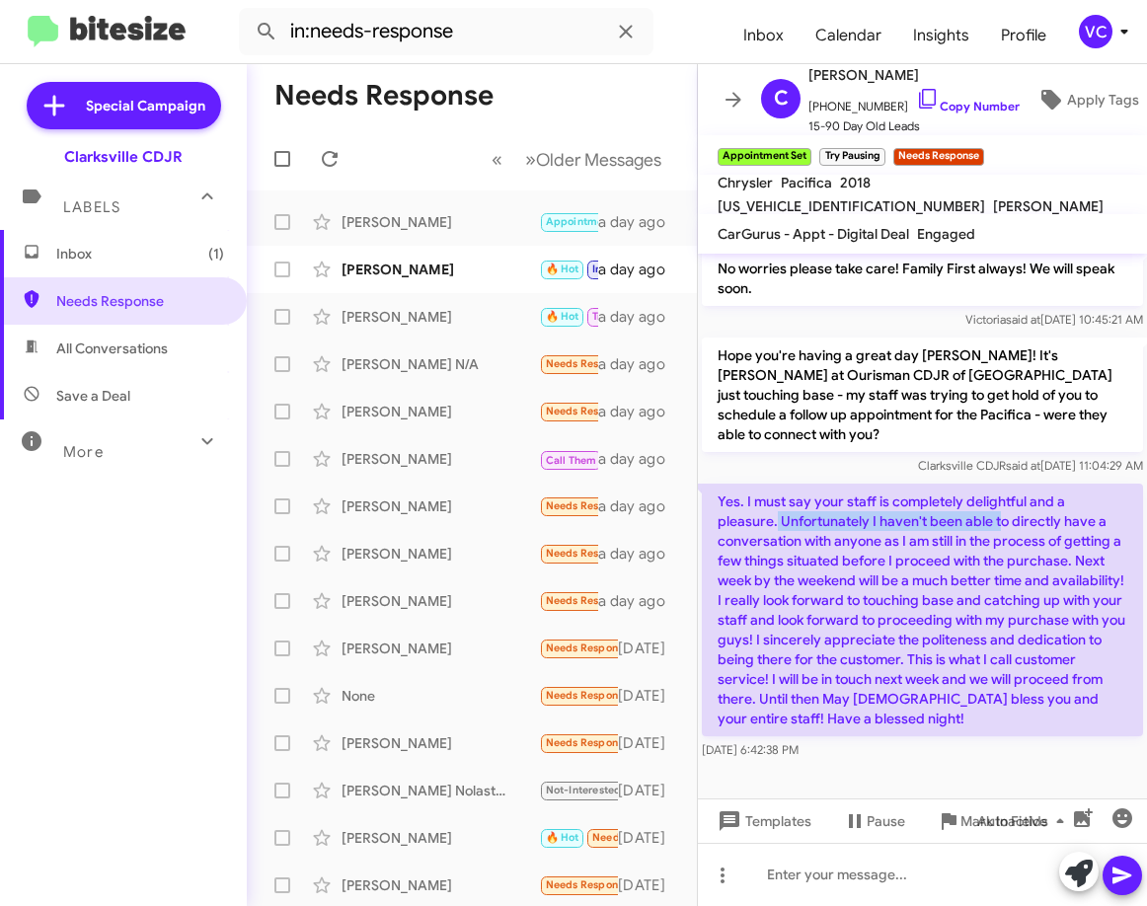
drag, startPoint x: 776, startPoint y: 524, endPoint x: 1019, endPoint y: 524, distance: 242.9
click at [1009, 515] on p "Yes. I must say your staff is completely delightful and a pleasure. Unfortunate…" at bounding box center [922, 610] width 441 height 253
click at [1035, 552] on p "Yes. I must say your staff is completely delightful and a pleasure. Unfortunate…" at bounding box center [922, 610] width 441 height 253
drag, startPoint x: 911, startPoint y: 543, endPoint x: 1021, endPoint y: 534, distance: 110.0
click at [1021, 534] on p "Yes. I must say your staff is completely delightful and a pleasure. Unfortunate…" at bounding box center [922, 610] width 441 height 253
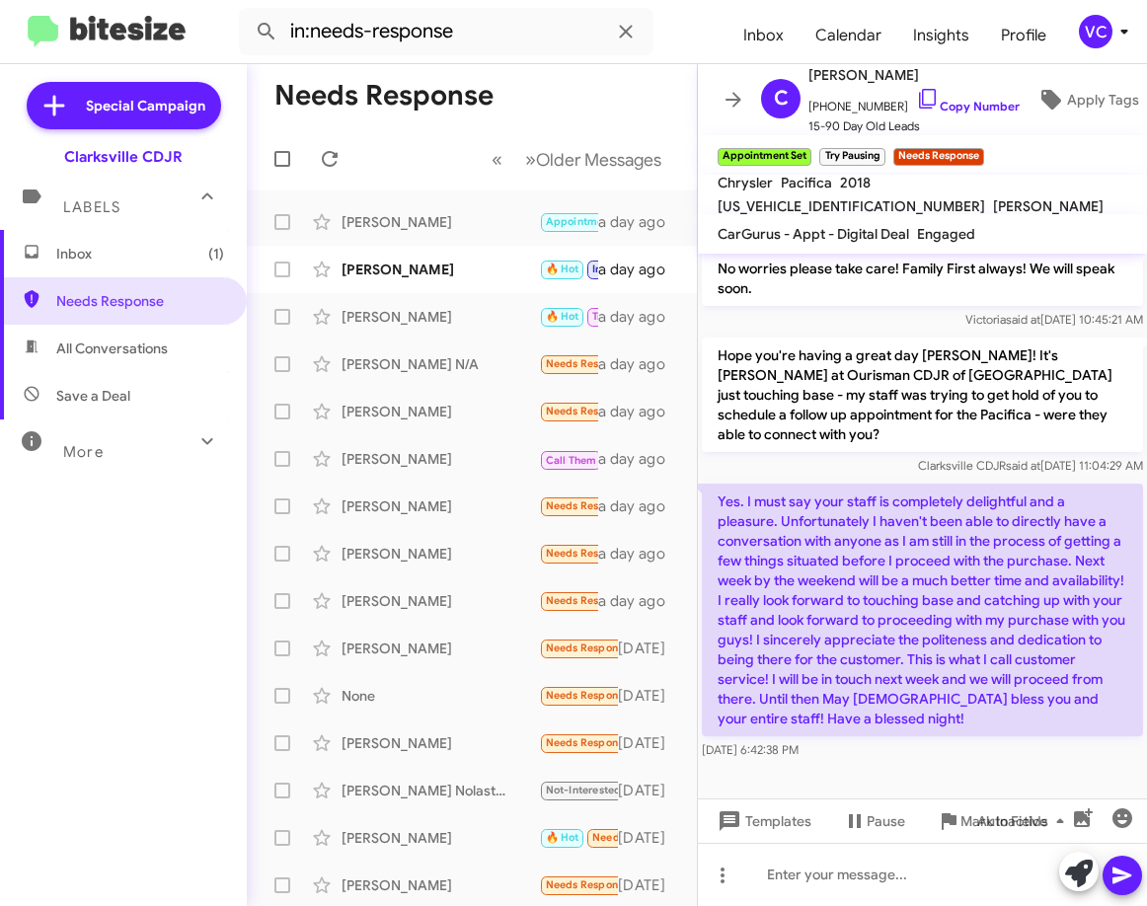
click at [1047, 560] on p "Yes. I must say your staff is completely delightful and a pleasure. Unfortunate…" at bounding box center [922, 610] width 441 height 253
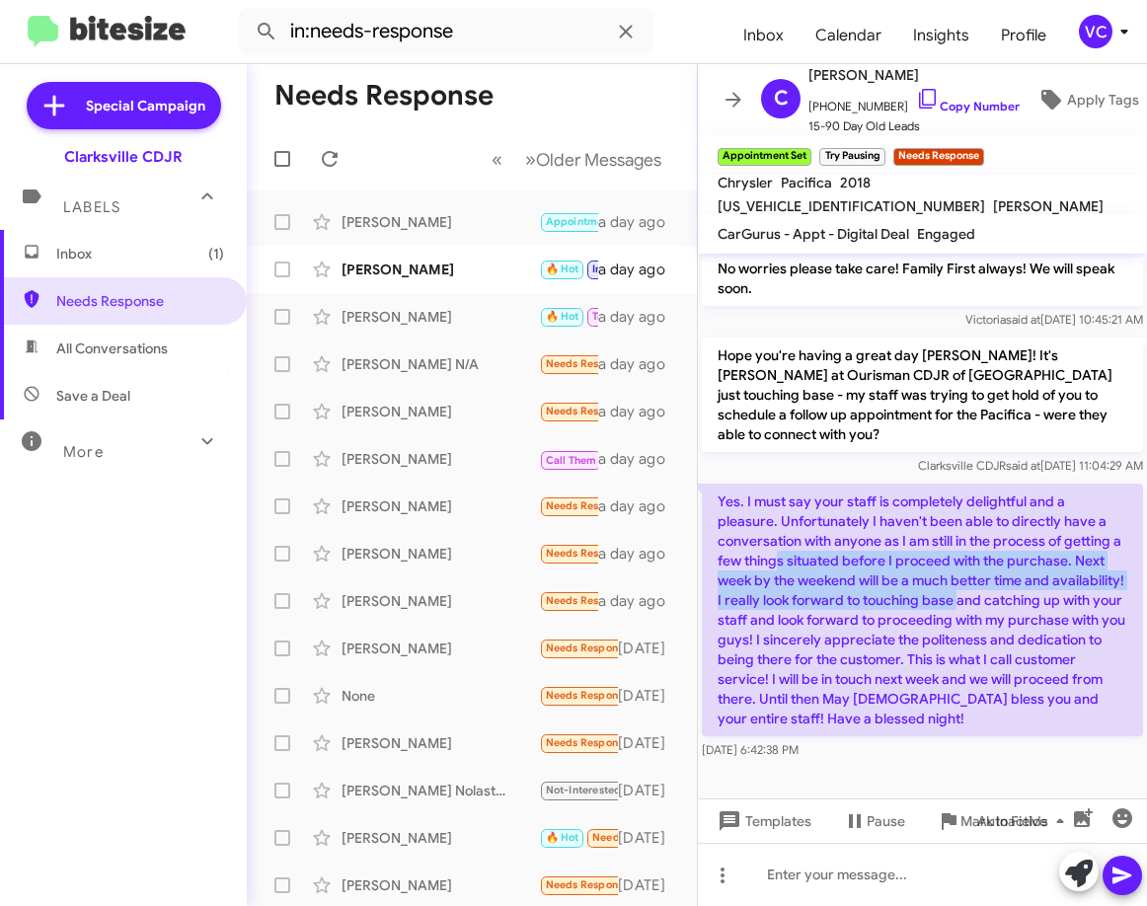
drag, startPoint x: 791, startPoint y: 562, endPoint x: 1033, endPoint y: 592, distance: 243.8
click at [1033, 592] on p "Yes. I must say your staff is completely delightful and a pleasure. Unfortunate…" at bounding box center [922, 610] width 441 height 253
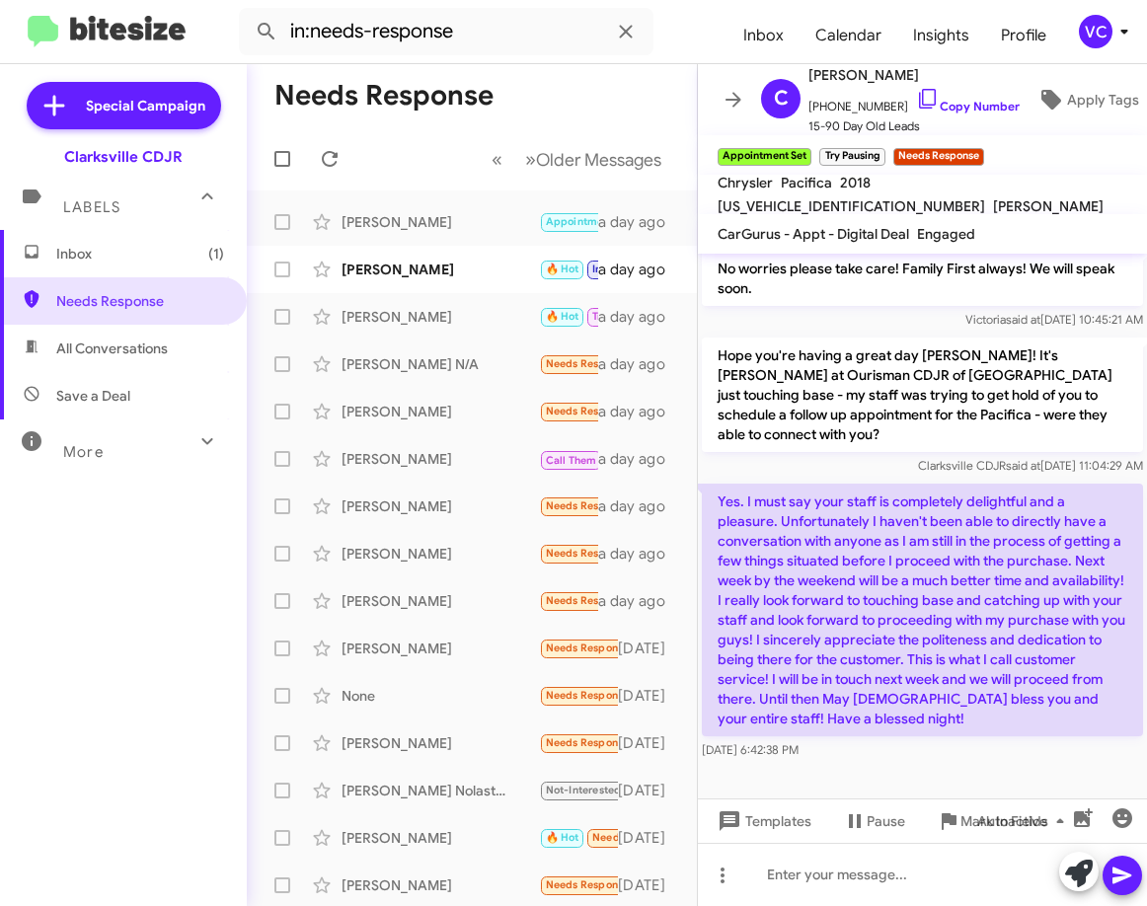
click at [1041, 609] on p "Yes. I must say your staff is completely delightful and a pleasure. Unfortunate…" at bounding box center [922, 610] width 441 height 253
drag, startPoint x: 912, startPoint y: 639, endPoint x: 939, endPoint y: 617, distance: 34.4
click at [916, 639] on p "Yes. I must say your staff is completely delightful and a pleasure. Unfortunate…" at bounding box center [922, 610] width 441 height 253
click at [1006, 463] on span "said at" at bounding box center [1023, 465] width 35 height 15
click at [689, 40] on form "in:needs-response" at bounding box center [483, 31] width 489 height 47
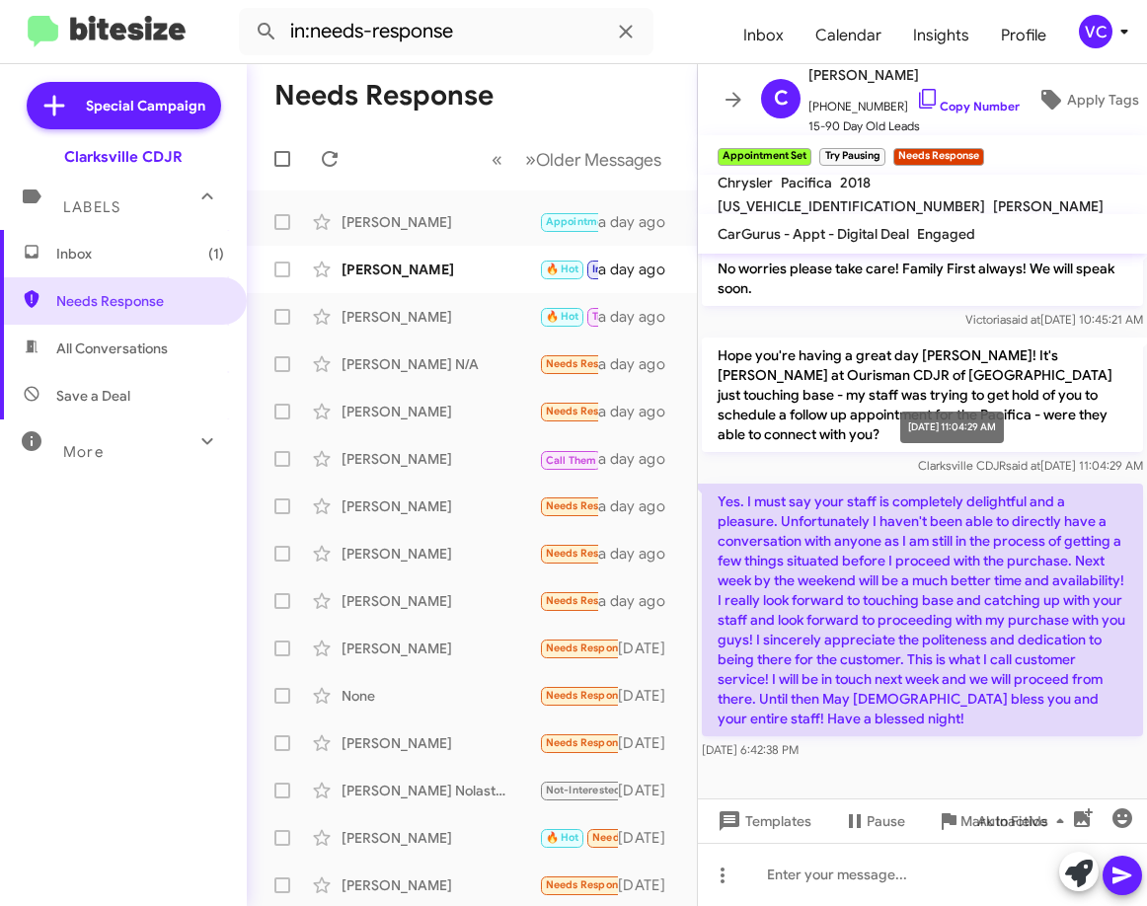
click at [963, 439] on div "[DATE] 11:04:29 AM" at bounding box center [952, 428] width 104 height 32
click at [931, 99] on link "Copy Number" at bounding box center [968, 106] width 104 height 15
click at [976, 430] on p "Hope you're having a great day [PERSON_NAME]! It's [PERSON_NAME] at Ourisman CD…" at bounding box center [922, 395] width 441 height 115
click at [927, 723] on p "Yes. I must say your staff is completely delightful and a pleasure. Unfortunate…" at bounding box center [922, 610] width 441 height 253
click at [944, 748] on div "[DATE] 6:42:38 PM" at bounding box center [922, 750] width 441 height 20
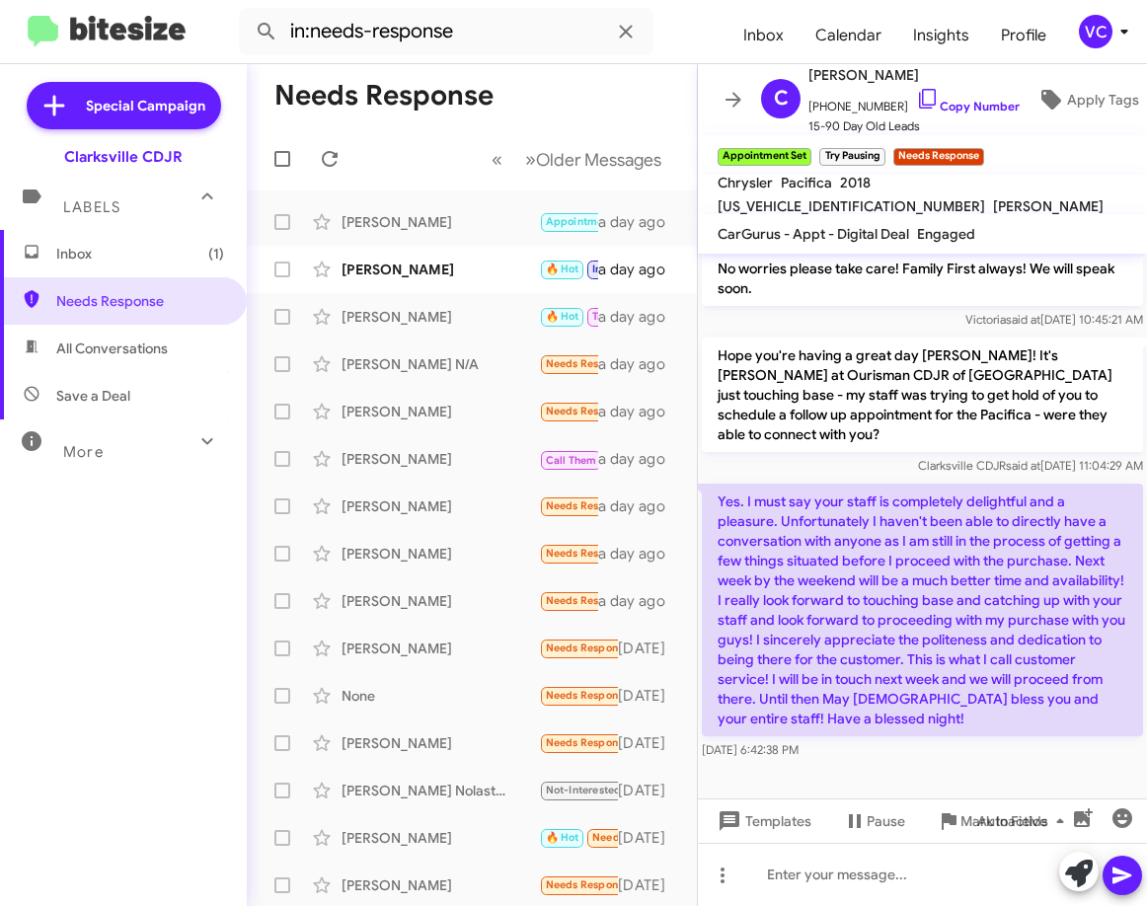
click at [982, 626] on p "Yes. I must say your staff is completely delightful and a pleasure. Unfortunate…" at bounding box center [922, 610] width 441 height 253
click at [949, 618] on p "Yes. I must say your staff is completely delightful and a pleasure. Unfortunate…" at bounding box center [922, 610] width 441 height 253
click at [967, 632] on p "Yes. I must say your staff is completely delightful and a pleasure. Unfortunate…" at bounding box center [922, 610] width 441 height 253
